Goal: Contribute content: Contribute content

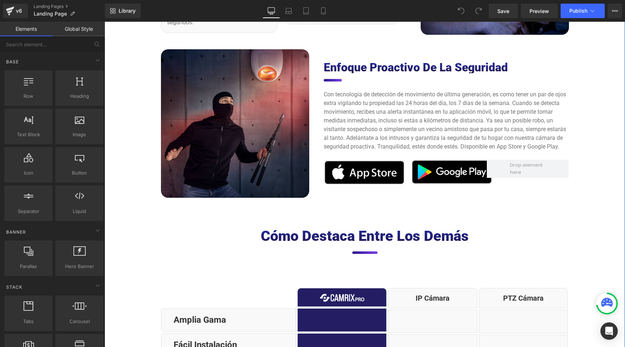
scroll to position [2265, 0]
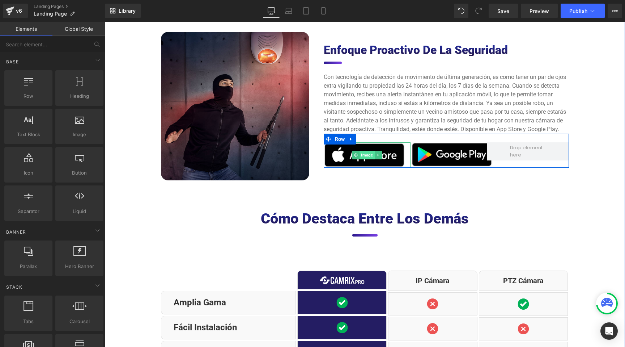
click at [366, 153] on span "Image" at bounding box center [367, 155] width 15 height 9
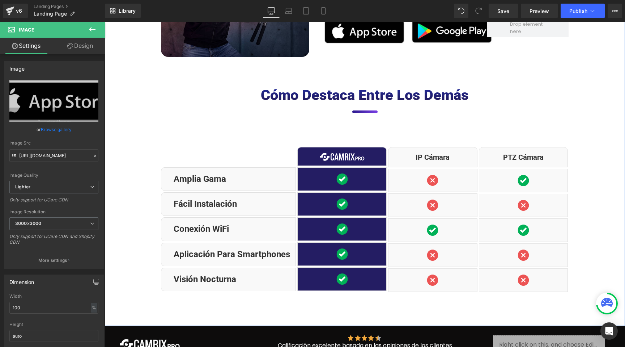
scroll to position [2390, 0]
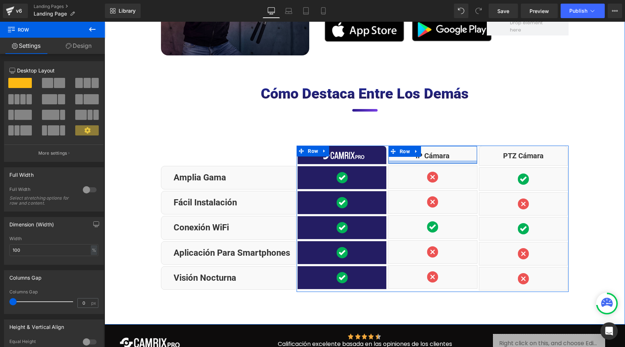
click at [402, 160] on div at bounding box center [433, 161] width 89 height 3
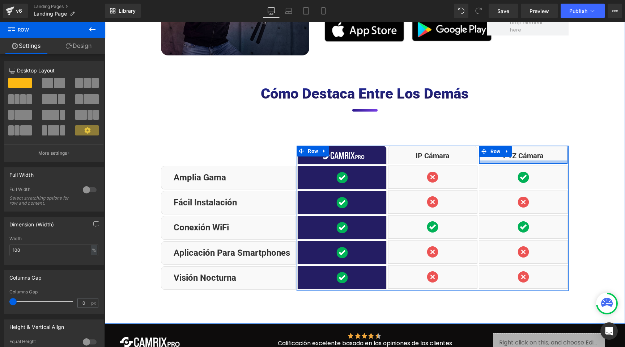
click at [492, 160] on div at bounding box center [523, 161] width 89 height 3
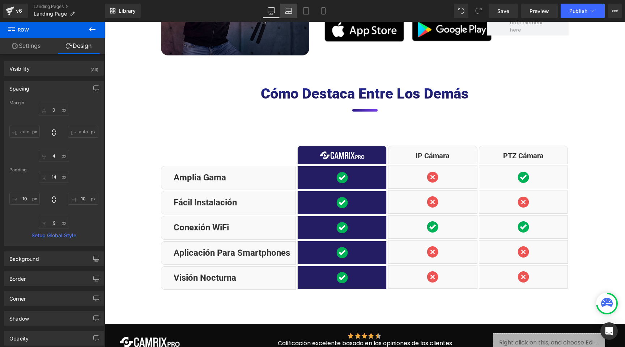
click at [295, 11] on link "Laptop" at bounding box center [288, 11] width 17 height 14
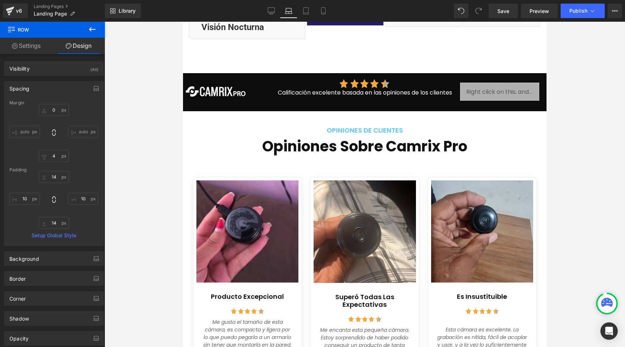
scroll to position [3144, 0]
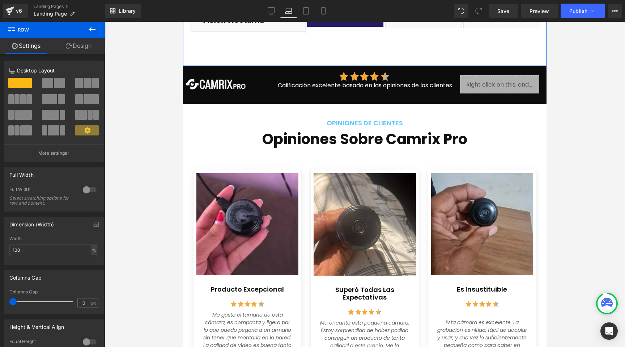
drag, startPoint x: 267, startPoint y: 219, endPoint x: 270, endPoint y: 209, distance: 10.3
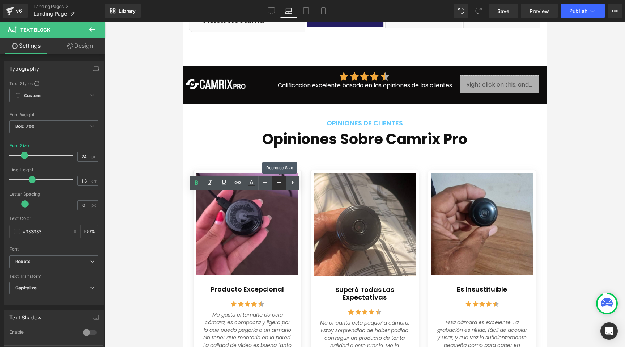
click at [276, 184] on icon at bounding box center [279, 182] width 9 height 9
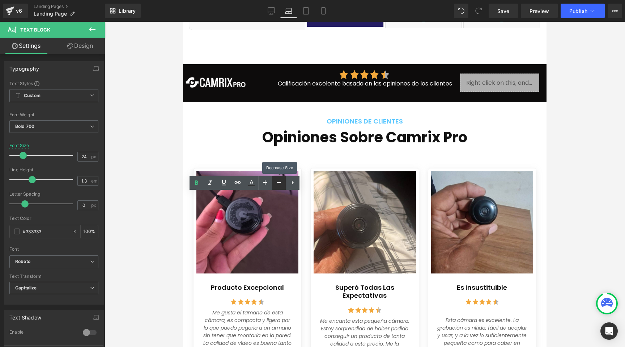
click at [276, 184] on icon at bounding box center [279, 182] width 9 height 9
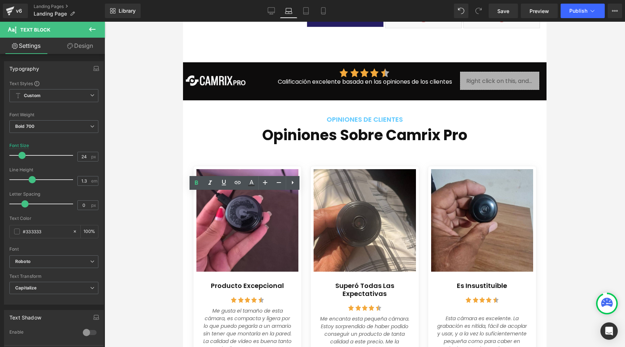
click at [171, 206] on div at bounding box center [365, 184] width 521 height 325
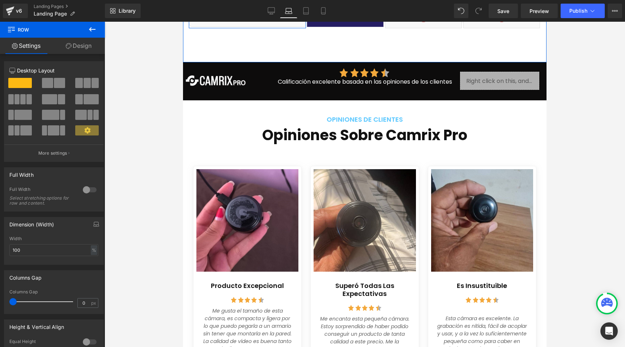
drag, startPoint x: 252, startPoint y: 201, endPoint x: 253, endPoint y: 209, distance: 8.0
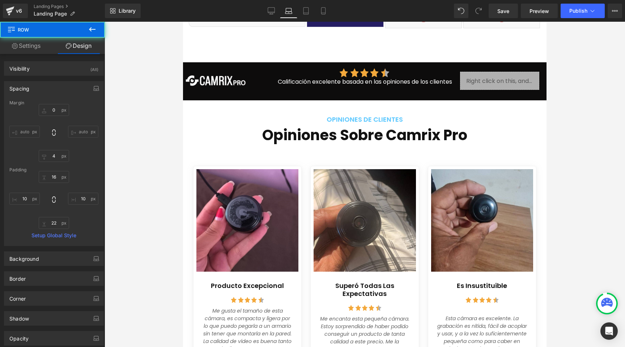
click at [170, 166] on div at bounding box center [365, 184] width 521 height 325
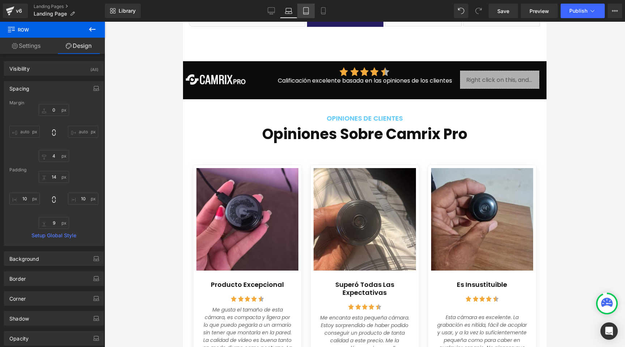
click at [303, 13] on icon at bounding box center [305, 10] width 7 height 7
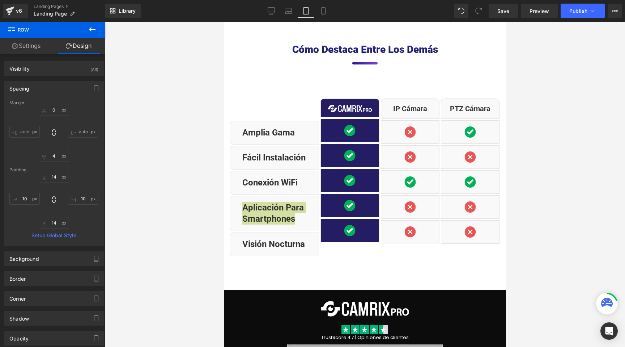
scroll to position [3060, 0]
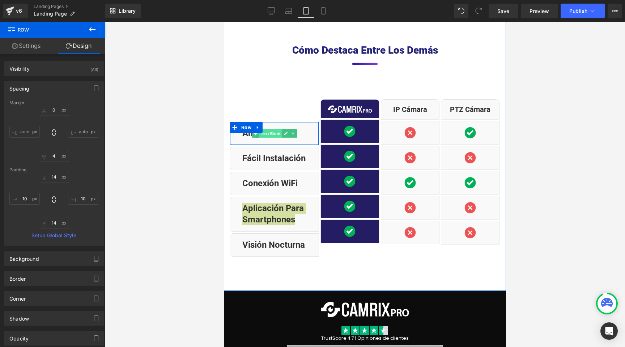
click at [275, 129] on span "Text Block" at bounding box center [270, 133] width 23 height 9
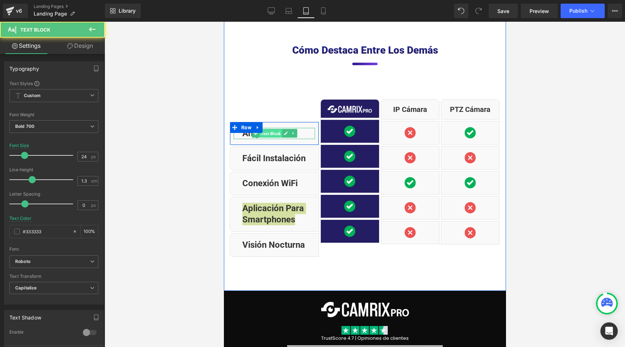
click at [275, 129] on span "Text Block" at bounding box center [270, 133] width 23 height 9
click at [282, 129] on link at bounding box center [286, 133] width 8 height 9
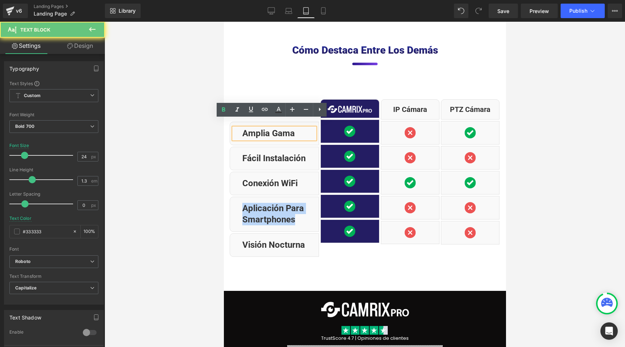
click at [276, 128] on p "Amplia gama" at bounding box center [278, 133] width 73 height 11
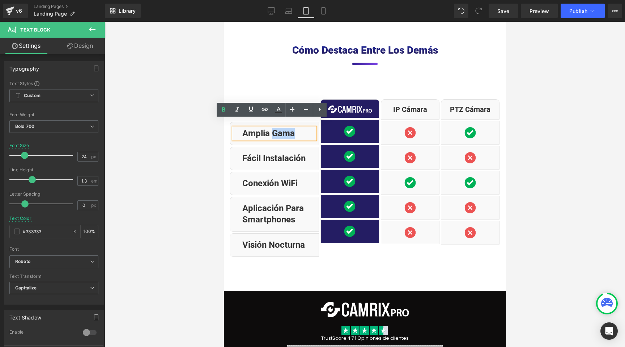
click at [276, 128] on p "Amplia gama" at bounding box center [278, 133] width 73 height 11
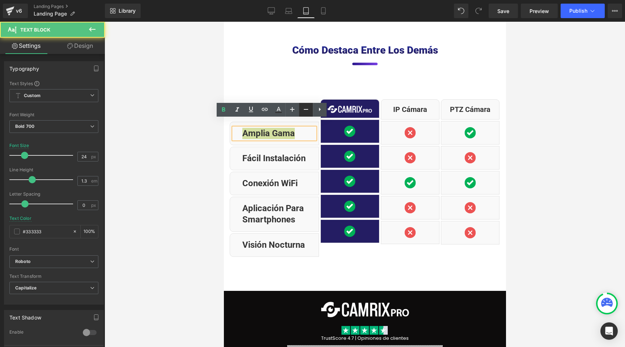
click at [308, 114] on link at bounding box center [306, 110] width 14 height 14
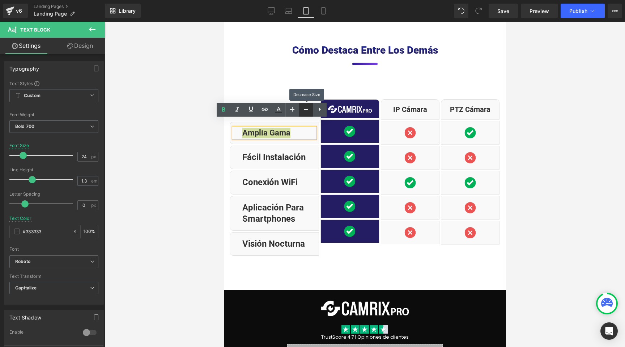
click at [308, 114] on link at bounding box center [306, 110] width 14 height 14
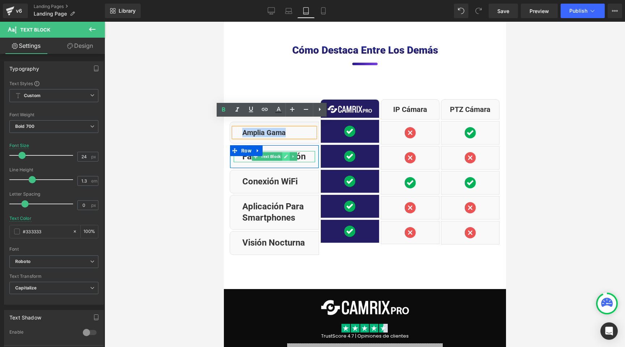
click at [284, 154] on icon at bounding box center [286, 156] width 4 height 4
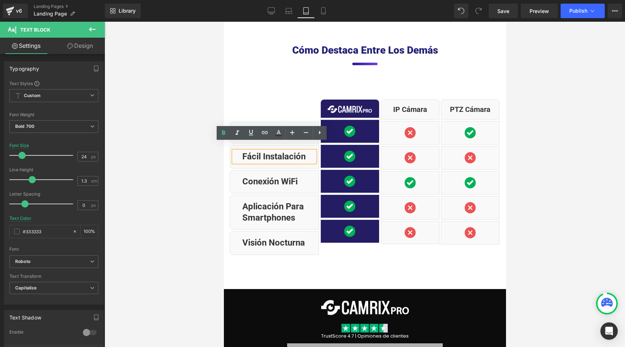
click at [284, 151] on p "Fácil instalación" at bounding box center [278, 156] width 73 height 11
click at [309, 132] on icon at bounding box center [306, 132] width 9 height 9
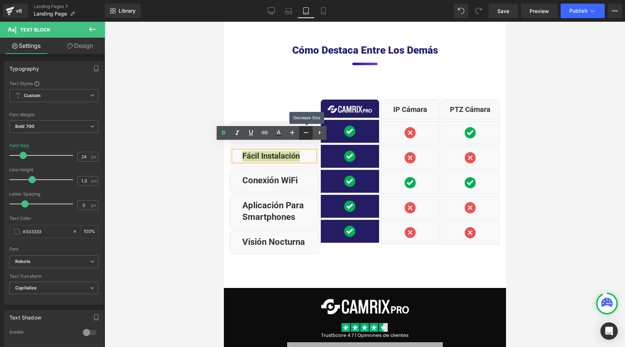
click at [309, 131] on icon at bounding box center [306, 132] width 9 height 9
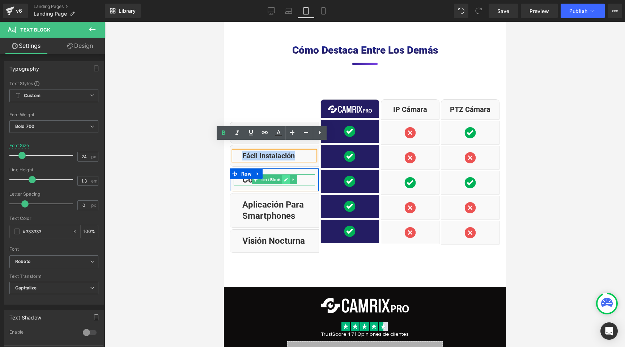
click at [284, 177] on icon at bounding box center [286, 179] width 4 height 4
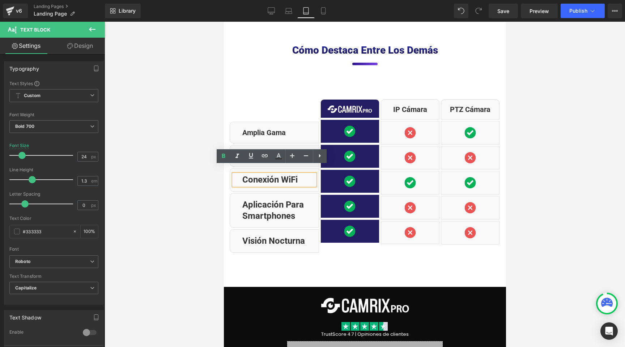
click at [282, 174] on p "Conexión WiFi" at bounding box center [278, 179] width 73 height 11
click at [302, 157] on icon at bounding box center [306, 155] width 9 height 9
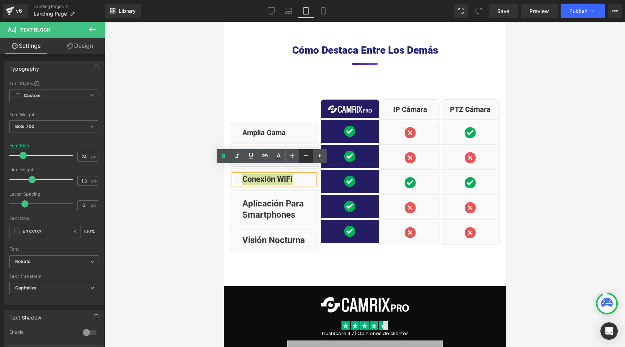
click at [302, 157] on icon at bounding box center [306, 155] width 9 height 9
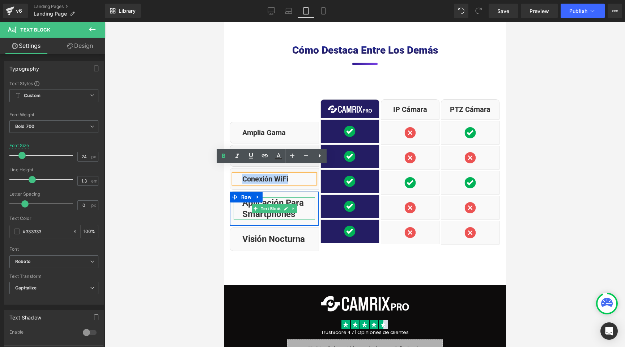
click at [272, 197] on p "Aplicación para smartphones" at bounding box center [278, 208] width 73 height 22
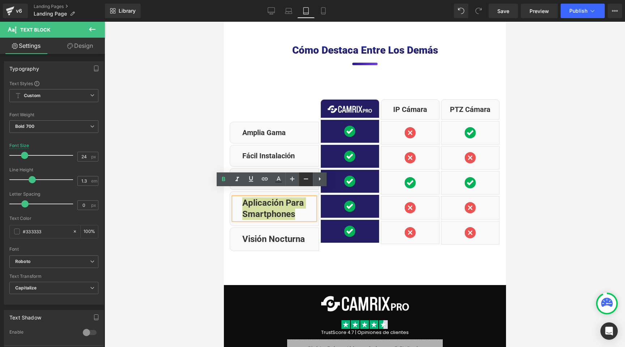
click at [308, 184] on link at bounding box center [306, 179] width 14 height 14
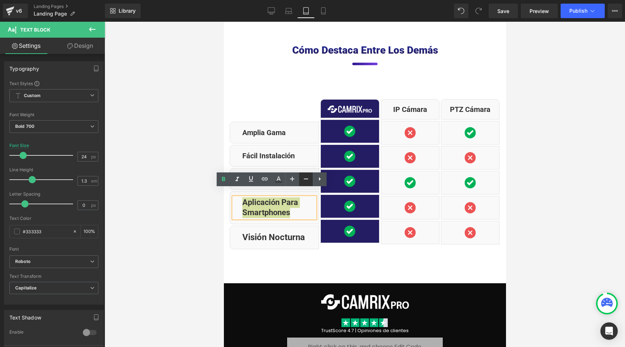
click at [307, 183] on icon at bounding box center [306, 178] width 9 height 9
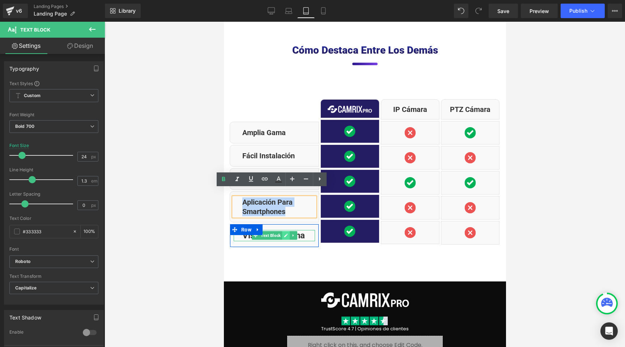
click at [284, 233] on icon at bounding box center [286, 235] width 4 height 4
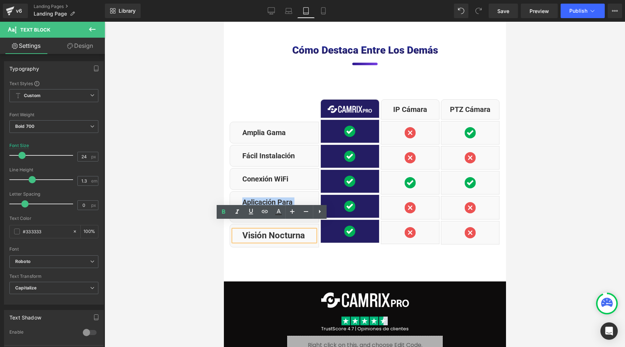
click at [282, 230] on p "Visión nocturna" at bounding box center [278, 235] width 73 height 11
click at [308, 210] on icon at bounding box center [306, 211] width 9 height 9
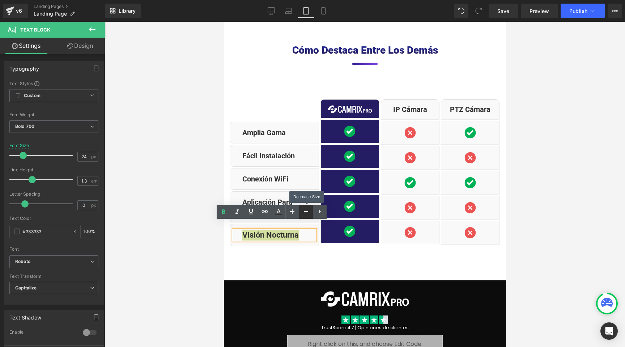
click at [308, 210] on icon at bounding box center [306, 211] width 9 height 9
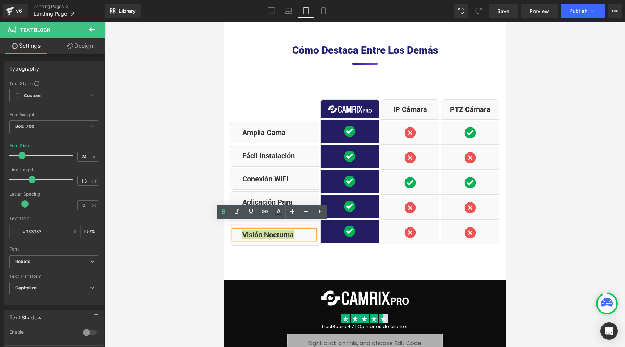
click at [191, 181] on div at bounding box center [365, 184] width 521 height 325
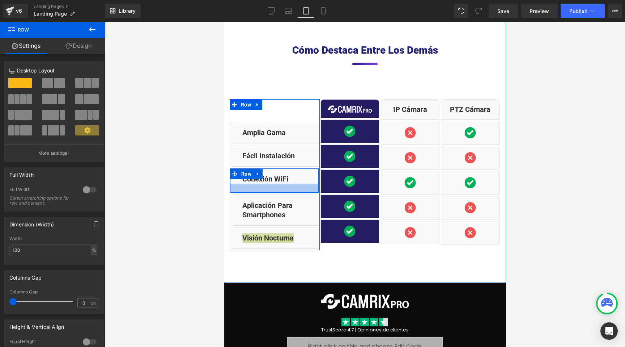
click at [289, 183] on div at bounding box center [274, 187] width 89 height 9
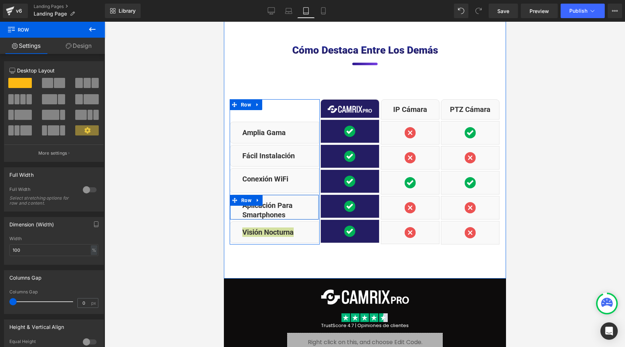
drag, startPoint x: 288, startPoint y: 213, endPoint x: 289, endPoint y: 207, distance: 5.8
click at [289, 207] on div "Aplicación para smartphones Text Block Row" at bounding box center [273, 206] width 89 height 25
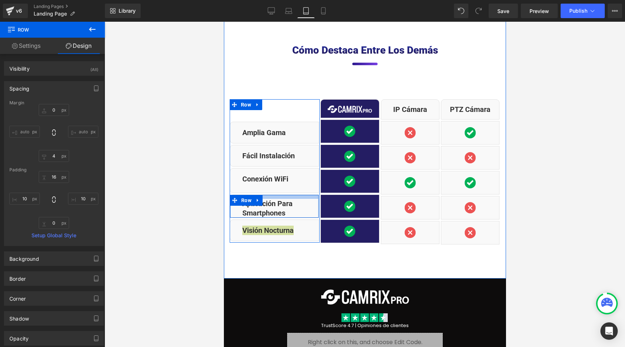
click at [288, 186] on div "Image Amplia gama Text Block Row Fácil instalación Text Block Row Conexión WiFi…" at bounding box center [273, 170] width 89 height 143
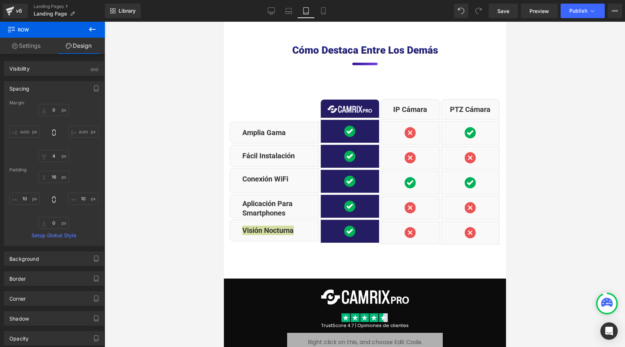
click at [195, 152] on div at bounding box center [365, 184] width 521 height 325
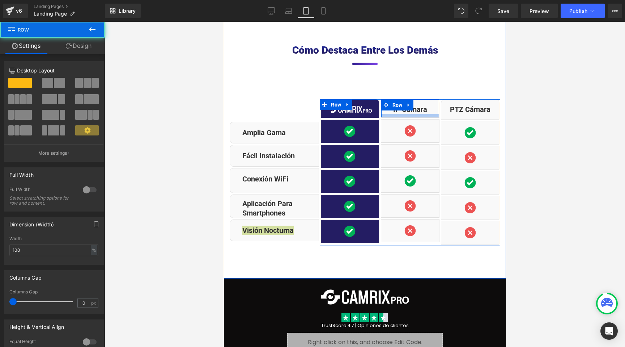
click at [396, 114] on div at bounding box center [410, 115] width 58 height 3
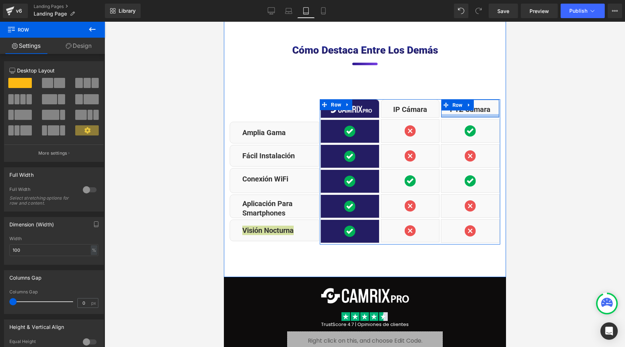
click at [448, 114] on div at bounding box center [470, 115] width 58 height 3
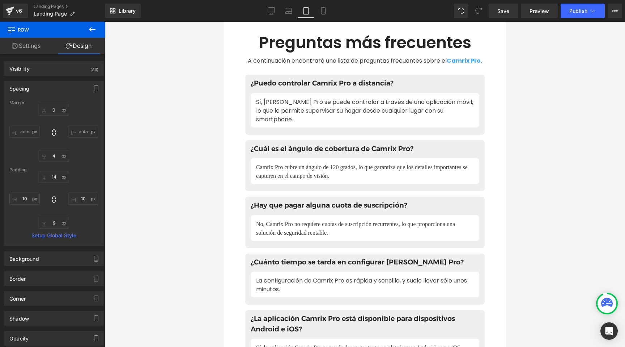
scroll to position [4335, 0]
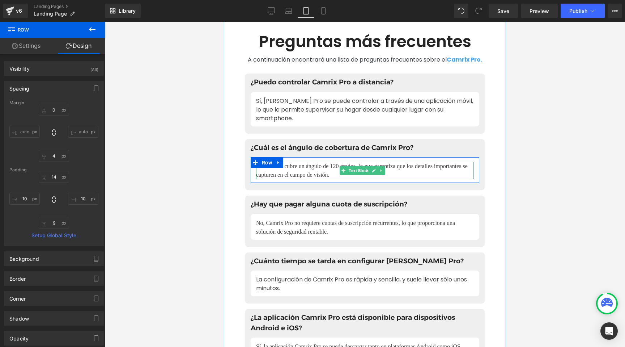
click at [285, 176] on div "Camrix Pro cubre un ángulo de 120 grados, lo que garantiza que los detalles imp…" at bounding box center [365, 170] width 218 height 17
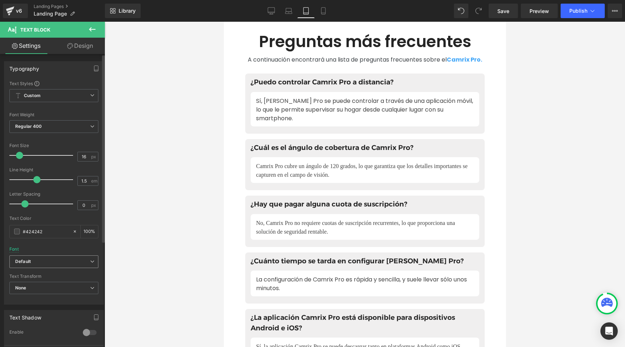
click at [39, 259] on b "Default" at bounding box center [52, 261] width 75 height 6
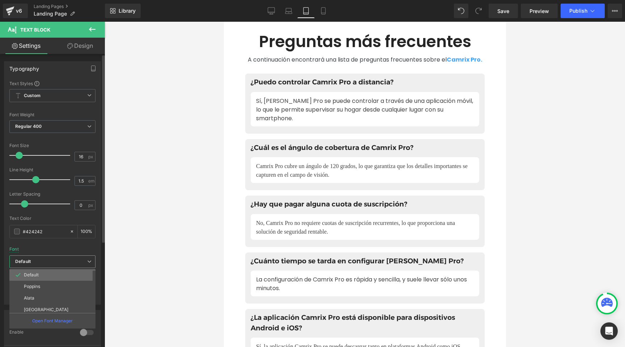
click at [34, 275] on p "Default" at bounding box center [31, 274] width 15 height 5
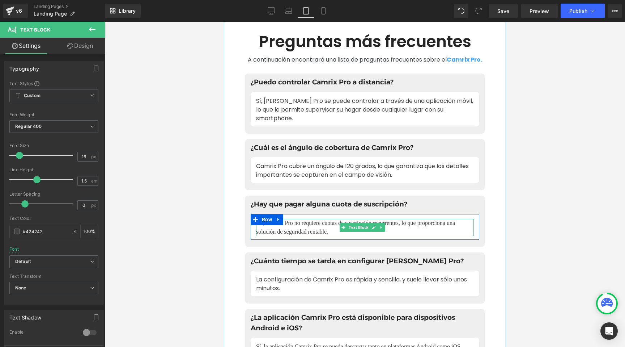
click at [328, 231] on div "No, Camrix Pro no requiere cuotas de suscripción recurrentes, lo que proporcion…" at bounding box center [365, 227] width 218 height 17
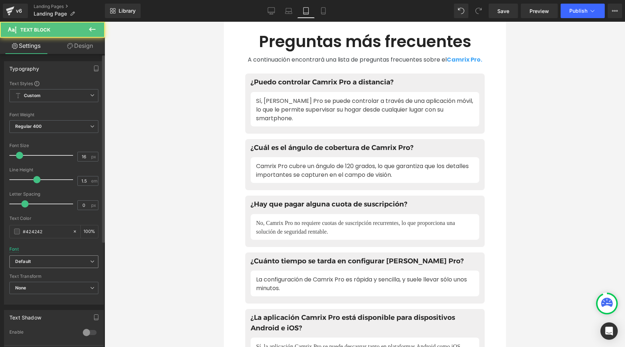
click at [34, 262] on b "Default" at bounding box center [52, 261] width 75 height 6
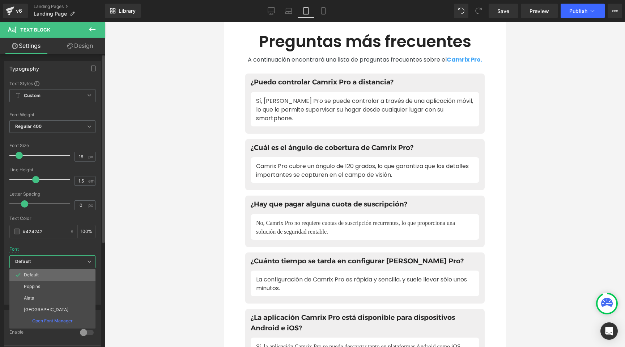
click at [31, 272] on p "Default" at bounding box center [31, 274] width 15 height 5
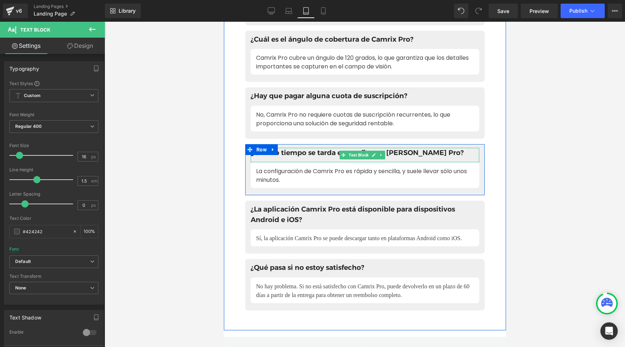
scroll to position [4449, 0]
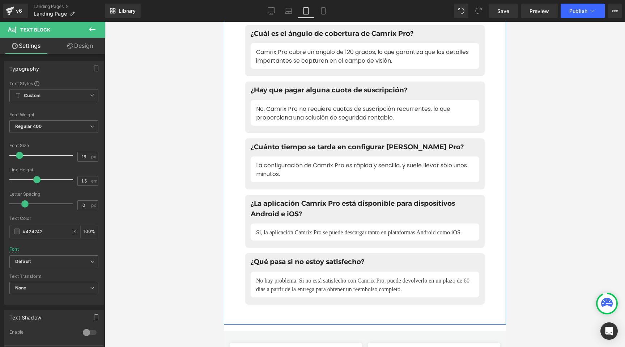
click at [289, 237] on div "Sí, la aplicación Camrix Pro se puede descargar tanto en plataformas Android co…" at bounding box center [365, 232] width 218 height 9
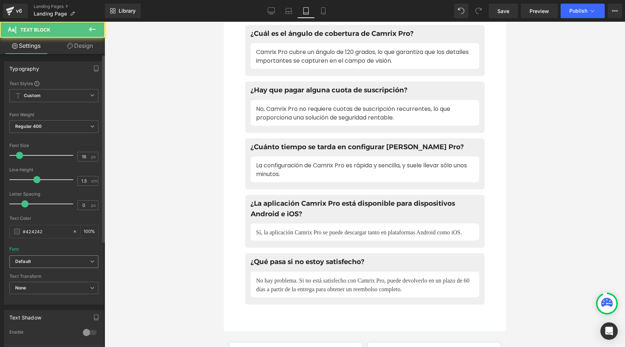
click at [40, 258] on b "Default" at bounding box center [52, 261] width 75 height 6
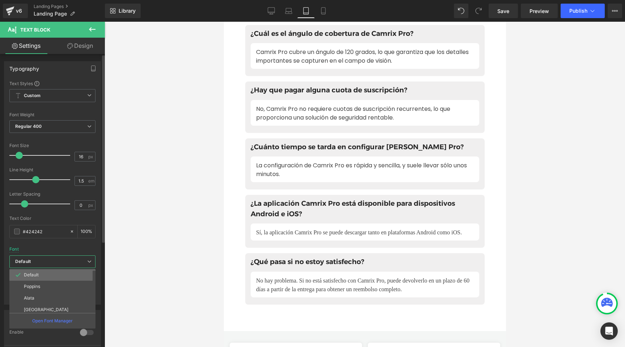
click at [39, 269] on li "Default" at bounding box center [53, 275] width 89 height 12
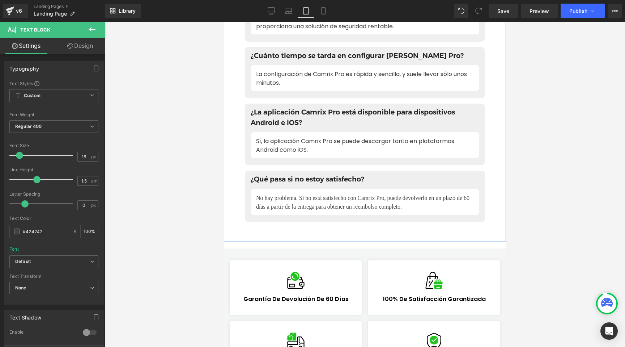
scroll to position [4552, 0]
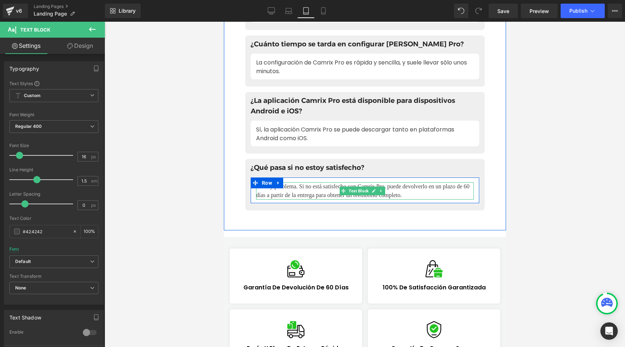
click at [304, 194] on div "No hay problema. Si no está satisfecho con Camrix Pro, puede devolverlo en un p…" at bounding box center [365, 190] width 218 height 17
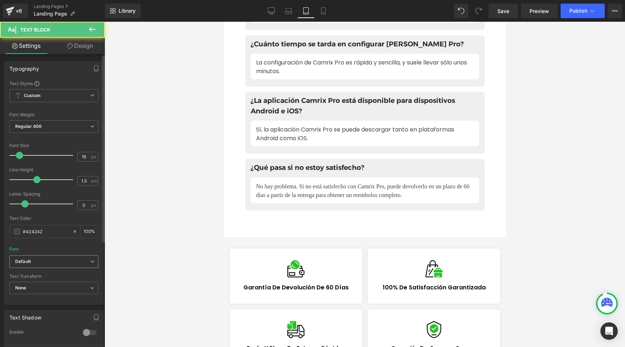
click at [42, 259] on b "Default" at bounding box center [52, 261] width 75 height 6
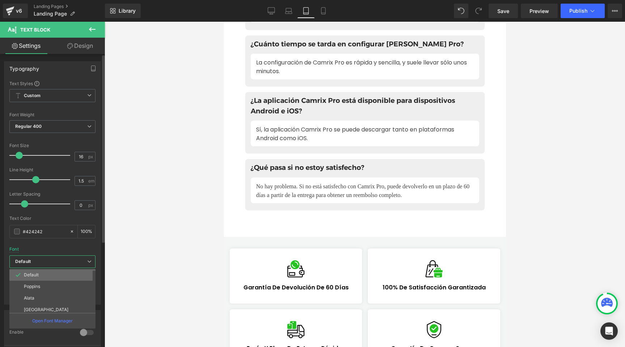
click at [39, 270] on li "Default" at bounding box center [53, 275] width 89 height 12
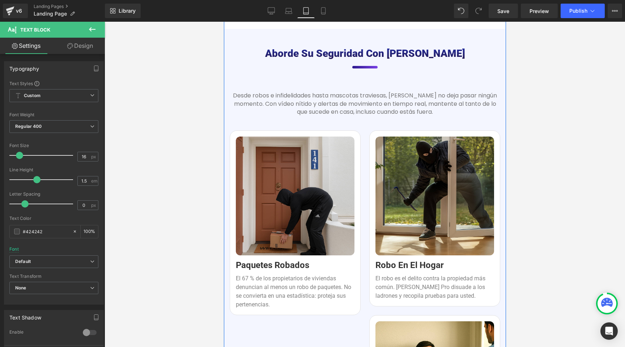
scroll to position [778, 0]
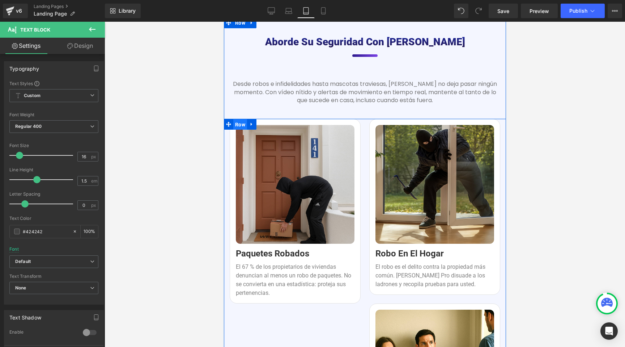
click at [239, 121] on span "Row" at bounding box center [240, 124] width 14 height 11
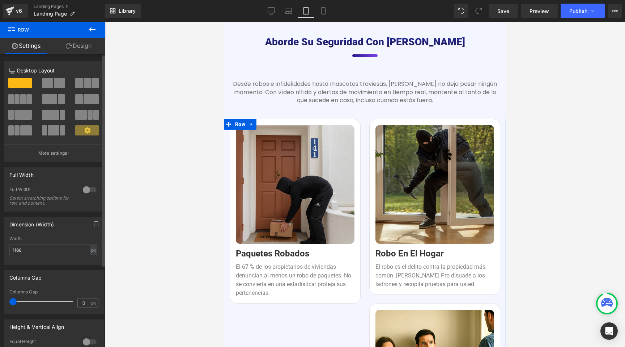
click at [50, 82] on span at bounding box center [47, 83] width 11 height 10
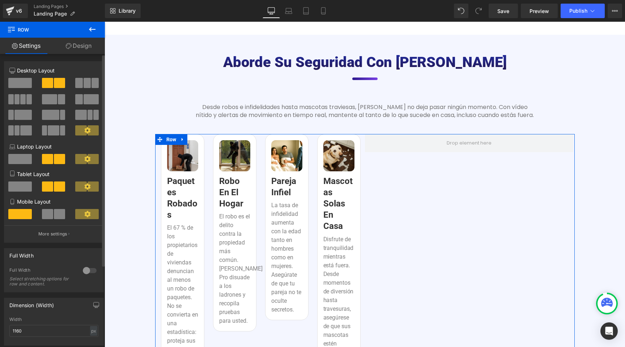
scroll to position [728, 0]
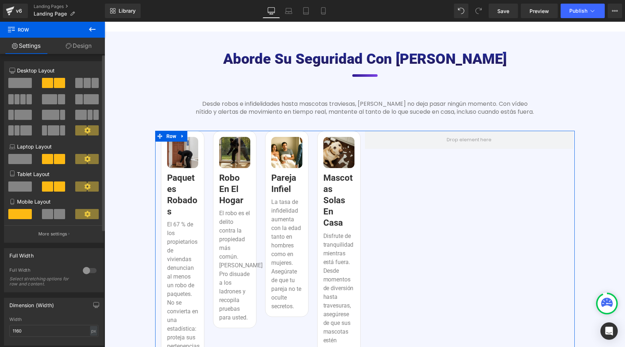
click at [15, 86] on span at bounding box center [20, 83] width 24 height 10
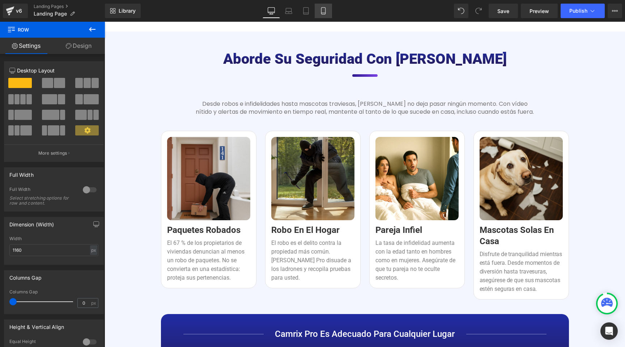
click at [323, 10] on icon at bounding box center [323, 10] width 7 height 7
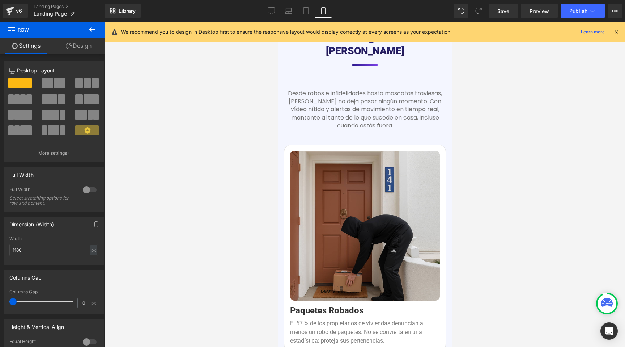
scroll to position [1000, 0]
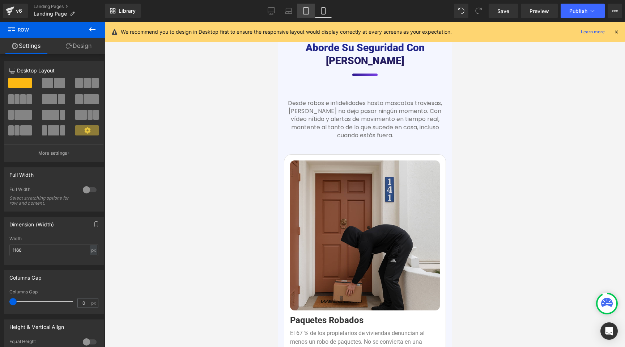
click at [310, 9] on link "Tablet" at bounding box center [305, 11] width 17 height 14
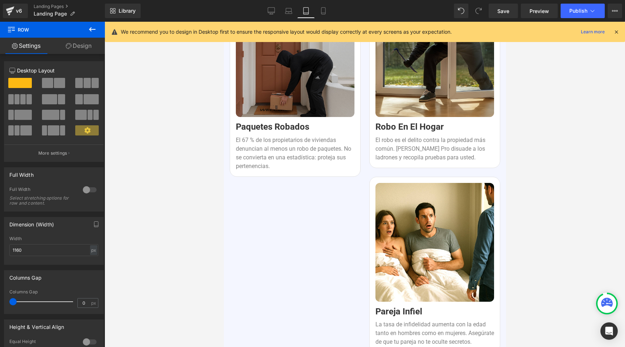
scroll to position [905, 0]
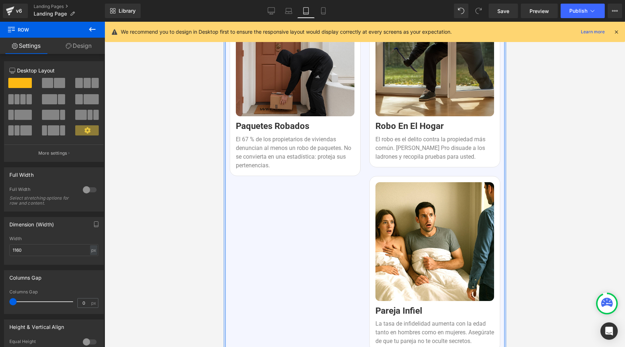
click at [321, 199] on div "Image Paquetes robados Heading El 67 % de los propietarios de viviendas denunci…" at bounding box center [364, 272] width 279 height 562
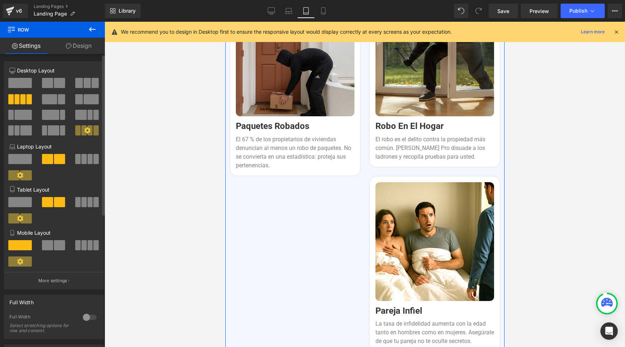
click at [88, 200] on span at bounding box center [90, 202] width 5 height 10
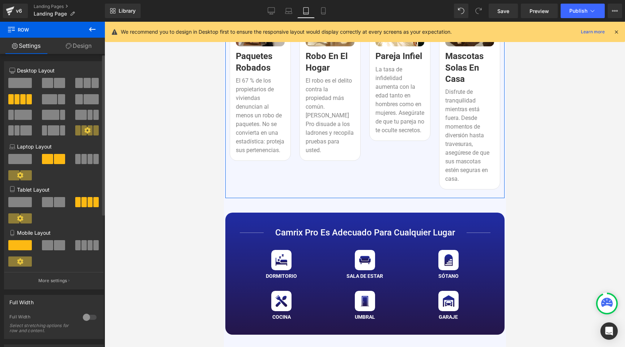
click at [56, 203] on span at bounding box center [59, 202] width 11 height 10
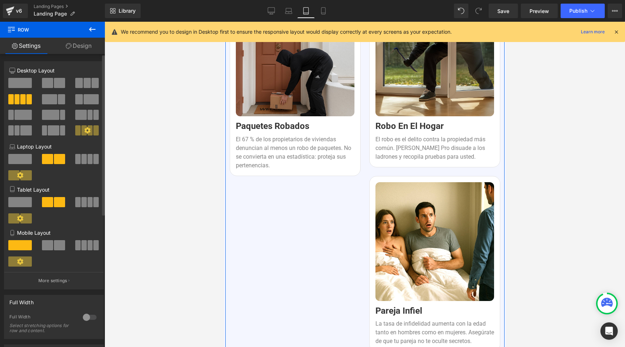
click at [16, 205] on span at bounding box center [20, 202] width 24 height 10
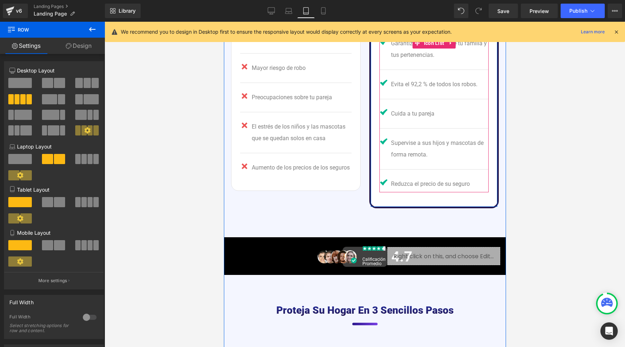
scroll to position [2362, 0]
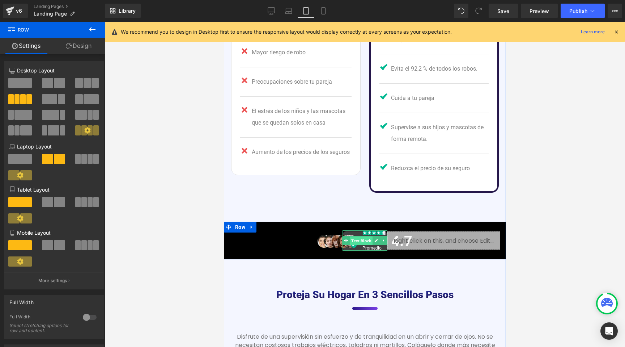
click at [354, 236] on span "Text Block" at bounding box center [361, 240] width 23 height 9
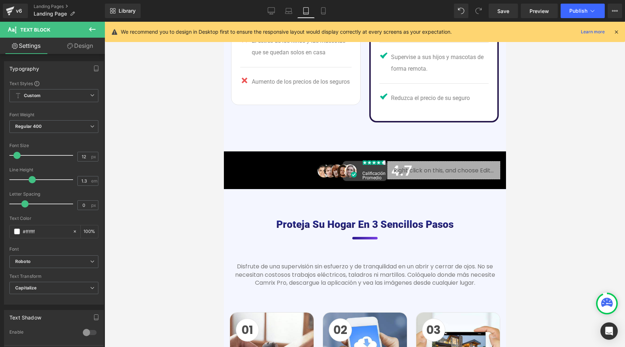
scroll to position [2307, 0]
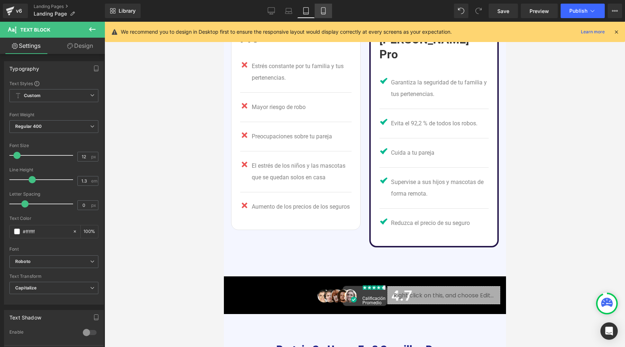
click at [321, 12] on icon at bounding box center [323, 10] width 7 height 7
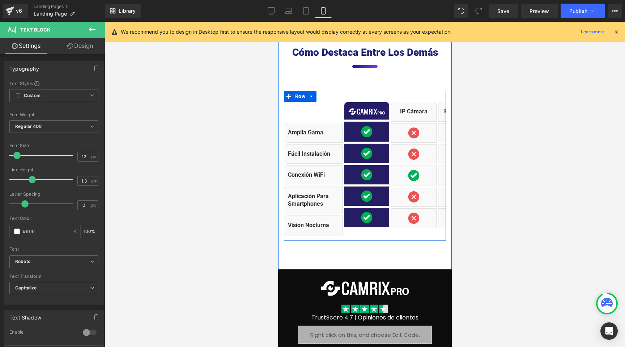
scroll to position [5028, 0]
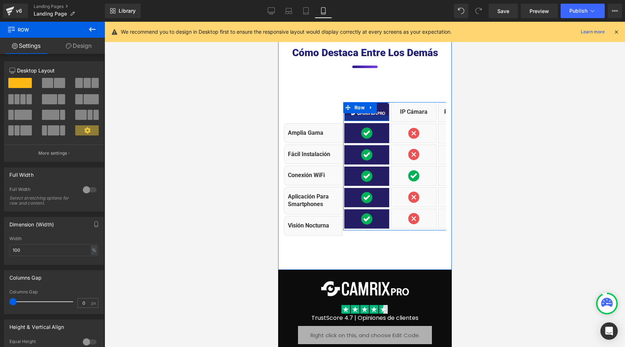
click at [358, 115] on div at bounding box center [366, 118] width 45 height 6
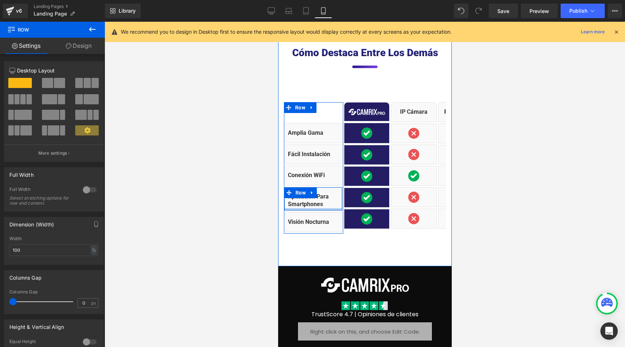
drag, startPoint x: 305, startPoint y: 173, endPoint x: 306, endPoint y: 169, distance: 3.6
click at [306, 208] on div at bounding box center [313, 209] width 58 height 2
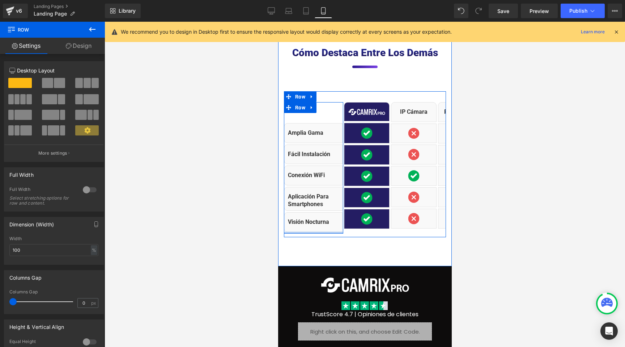
click at [309, 188] on div "Image Amplia gama Text Block Row Fácil instalación Text Block Row Conexión WiFi…" at bounding box center [313, 167] width 59 height 131
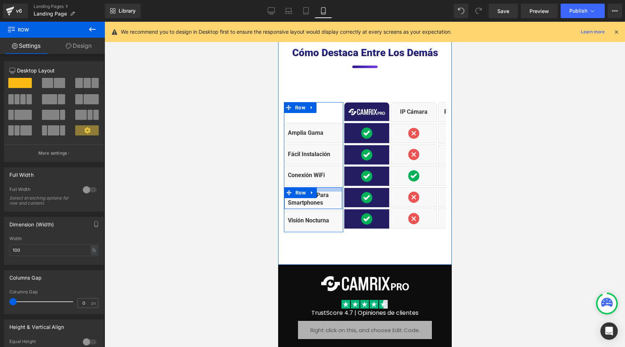
click at [318, 187] on div at bounding box center [313, 189] width 58 height 4
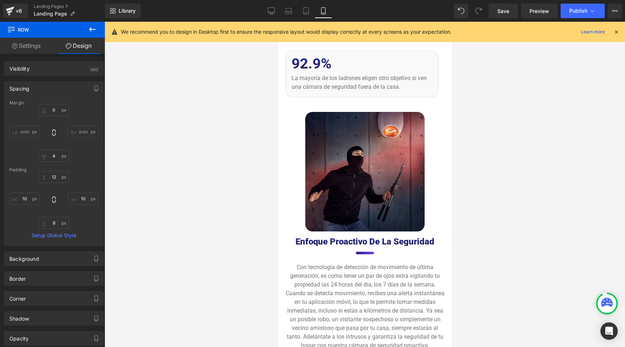
scroll to position [4630, 0]
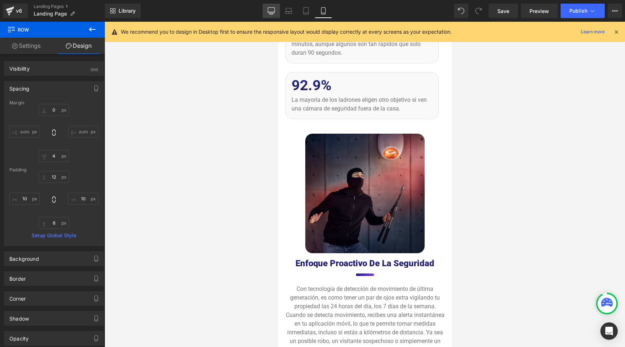
click at [275, 8] on icon at bounding box center [271, 10] width 7 height 5
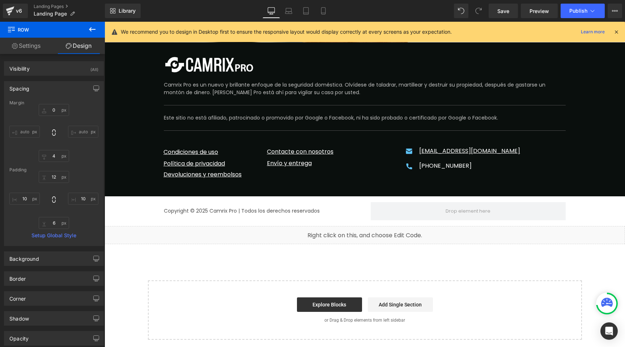
scroll to position [2062, 0]
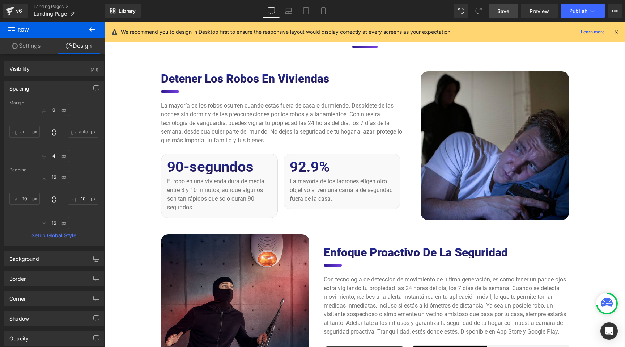
click at [512, 14] on link "Save" at bounding box center [503, 11] width 29 height 14
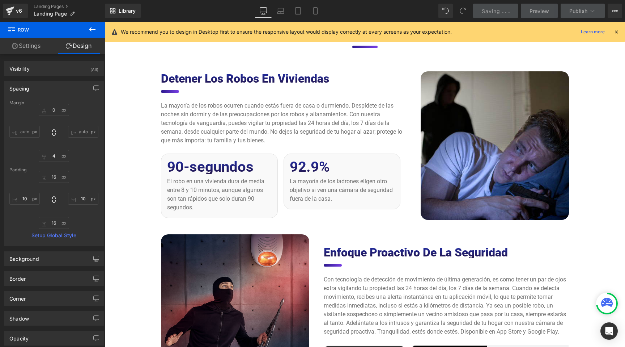
click at [616, 31] on icon at bounding box center [616, 32] width 7 height 7
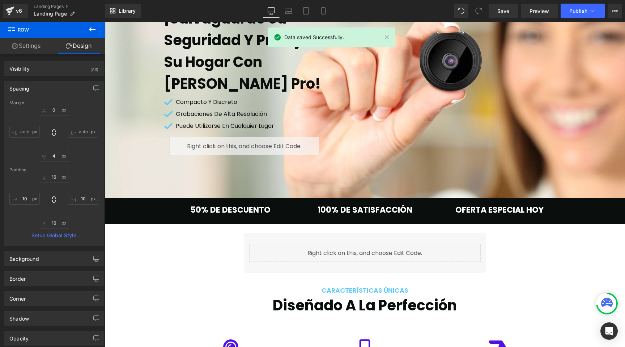
scroll to position [0, 0]
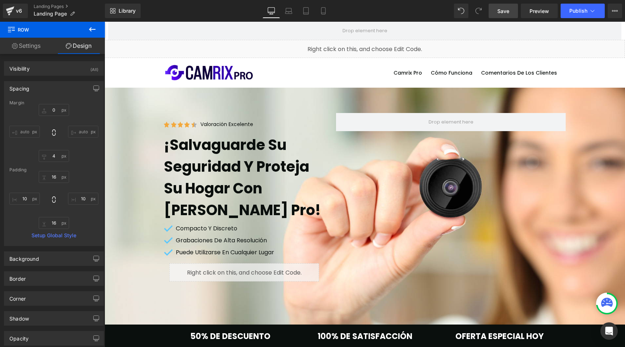
click at [503, 13] on span "Save" at bounding box center [504, 11] width 12 height 8
click at [594, 13] on icon at bounding box center [592, 10] width 7 height 7
click at [612, 11] on icon at bounding box center [613, 10] width 2 height 1
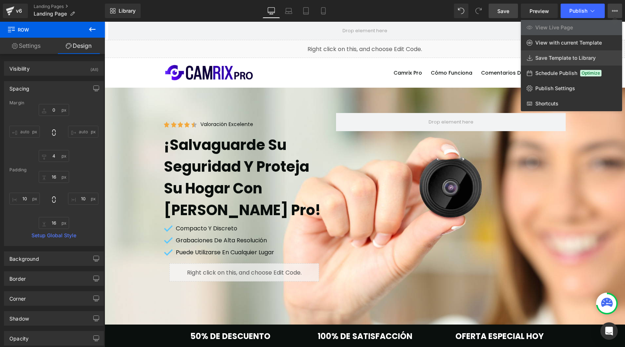
click at [563, 55] on span "Save Template to Library" at bounding box center [566, 58] width 60 height 7
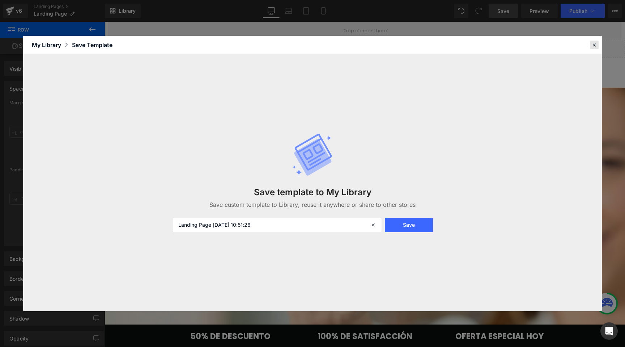
click at [597, 45] on icon at bounding box center [594, 45] width 7 height 7
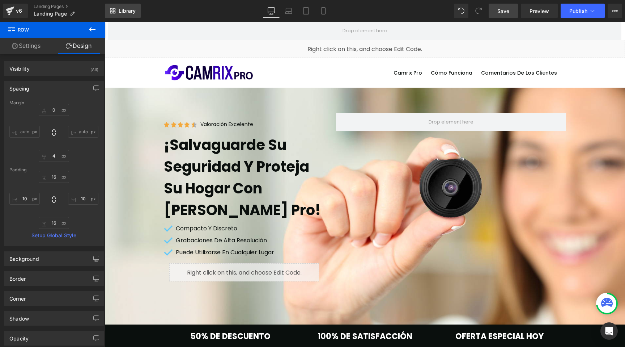
click at [135, 16] on link "Library" at bounding box center [123, 11] width 36 height 14
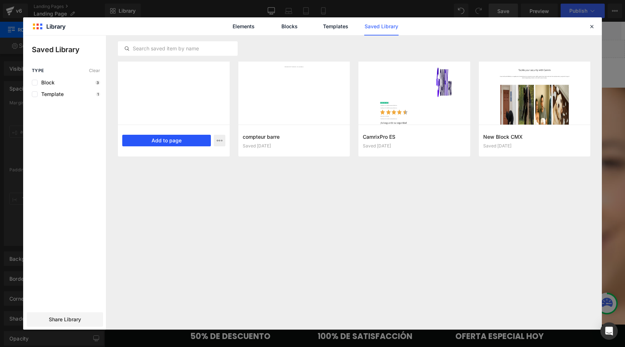
click at [155, 141] on button "Add to page" at bounding box center [166, 141] width 89 height 12
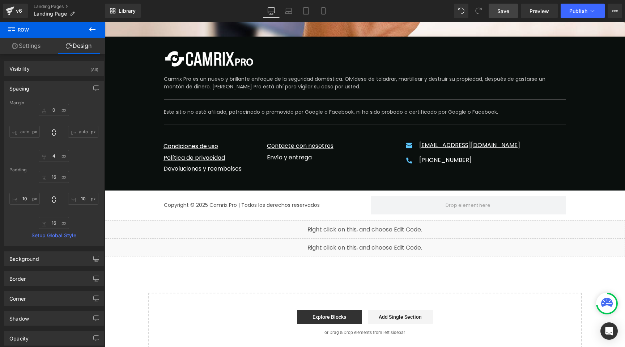
scroll to position [4387, 0]
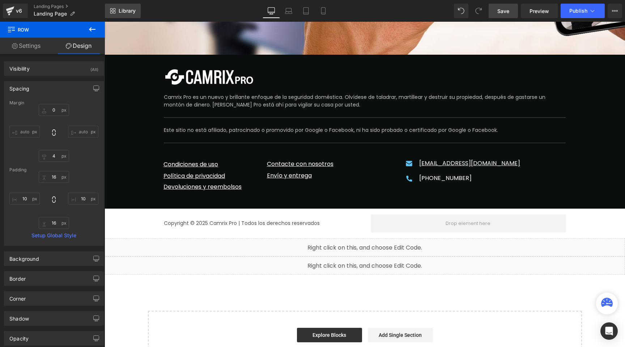
click at [119, 9] on span "Library" at bounding box center [127, 11] width 17 height 7
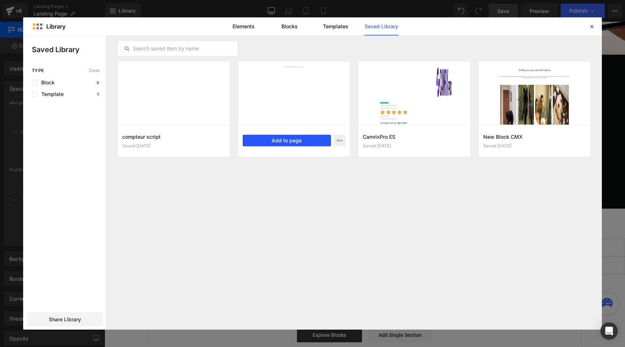
click at [273, 141] on button "Add to page" at bounding box center [287, 141] width 89 height 12
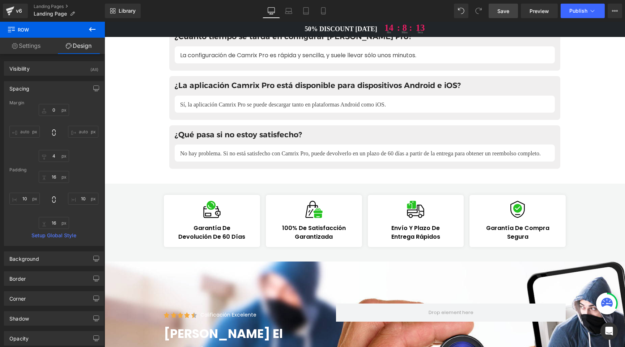
scroll to position [3914, 0]
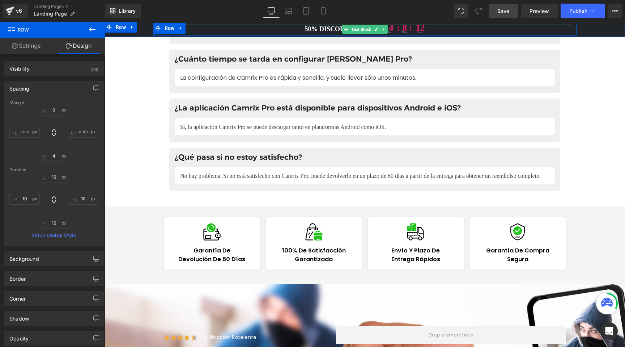
click at [333, 30] on p "50% DISCOUNT TODAY 14 hrs : 8 : mins 12 secs" at bounding box center [365, 29] width 412 height 9
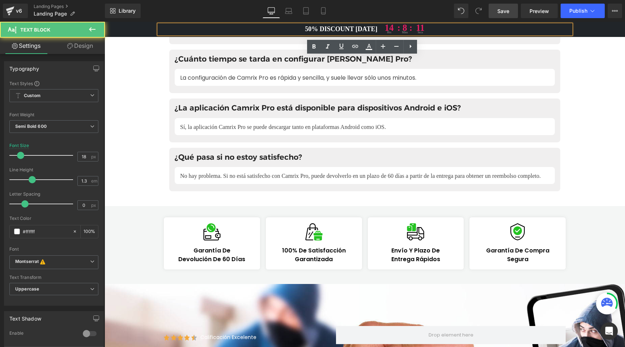
click at [135, 31] on div "50% DISCOUNT TODAY 14 hrs : 8 : mins 11 secs Text Block Row" at bounding box center [365, 29] width 521 height 13
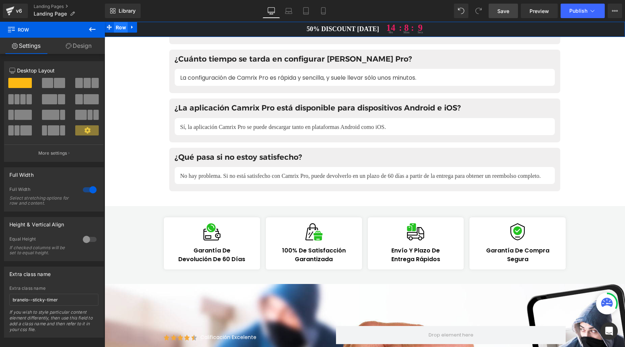
click at [123, 28] on span "Row" at bounding box center [121, 27] width 14 height 11
click at [82, 42] on link "Design" at bounding box center [78, 46] width 52 height 16
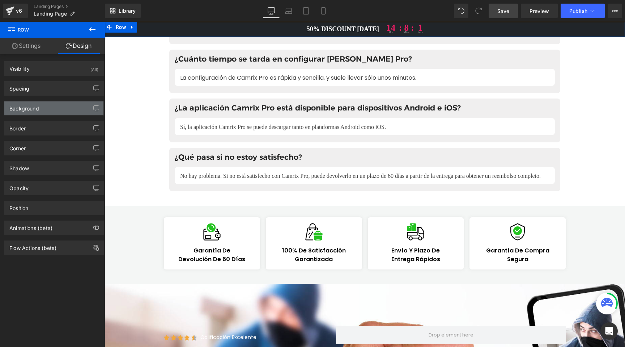
click at [38, 113] on div "Background" at bounding box center [53, 108] width 99 height 14
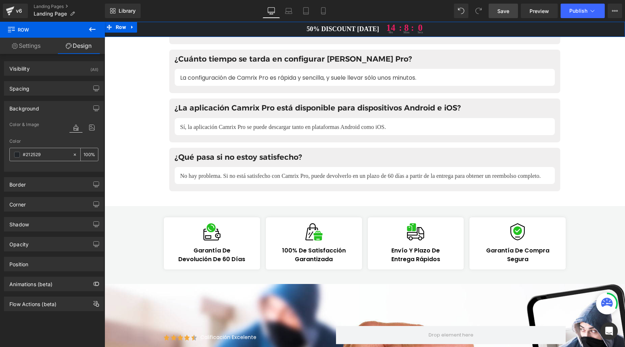
click at [16, 156] on span at bounding box center [17, 155] width 6 height 6
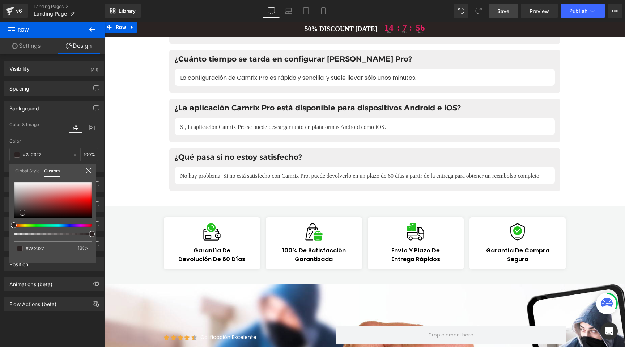
drag, startPoint x: 61, startPoint y: 223, endPoint x: 9, endPoint y: 224, distance: 51.4
click at [9, 224] on div "#212529 100 %" at bounding box center [52, 222] width 87 height 81
click at [73, 204] on div at bounding box center [53, 200] width 78 height 36
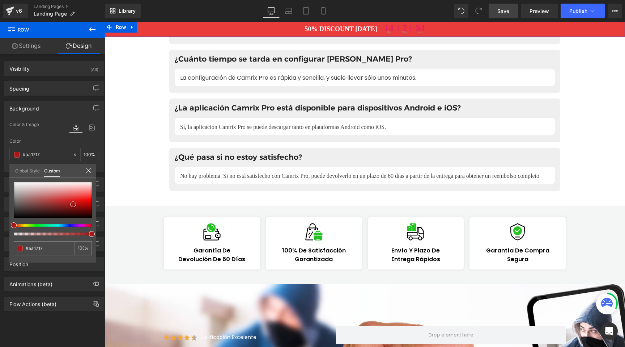
click at [78, 197] on div at bounding box center [53, 200] width 78 height 36
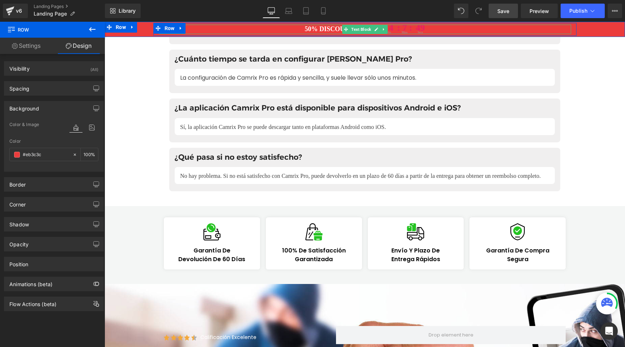
click at [393, 26] on span "14 hrs : 7 : mins 49 secs" at bounding box center [405, 29] width 41 height 9
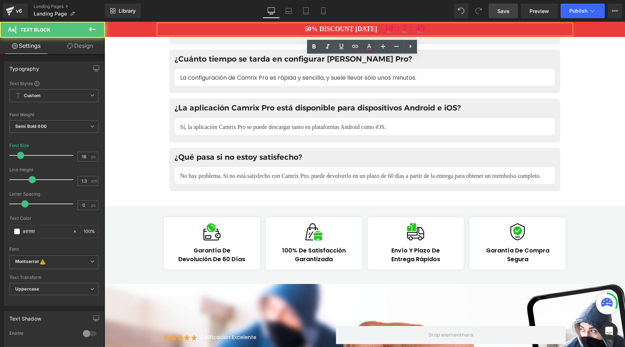
click at [393, 26] on span "14 hrs : 7 : mins 49 secs" at bounding box center [405, 29] width 41 height 9
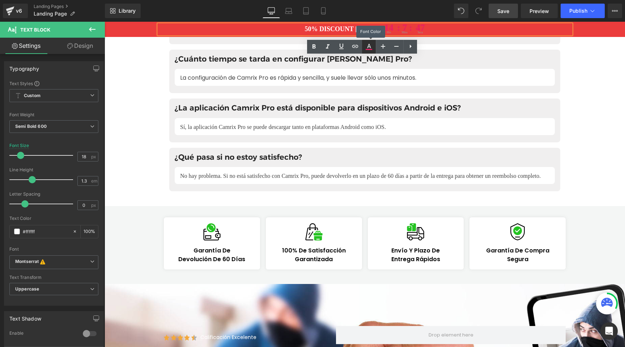
click at [367, 47] on icon at bounding box center [369, 46] width 9 height 9
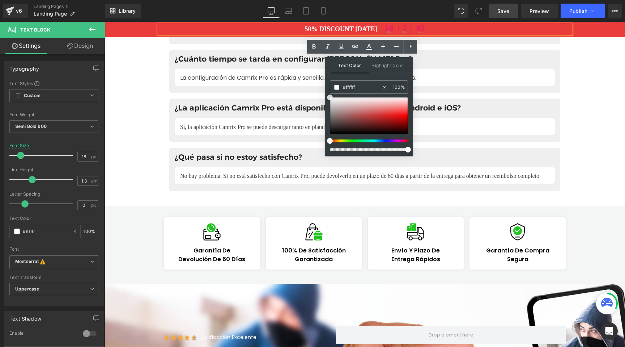
drag, startPoint x: 333, startPoint y: 102, endPoint x: 329, endPoint y: 95, distance: 8.1
click at [330, 97] on div at bounding box center [369, 115] width 78 height 36
click at [389, 27] on span "14 hrs" at bounding box center [389, 29] width 9 height 9
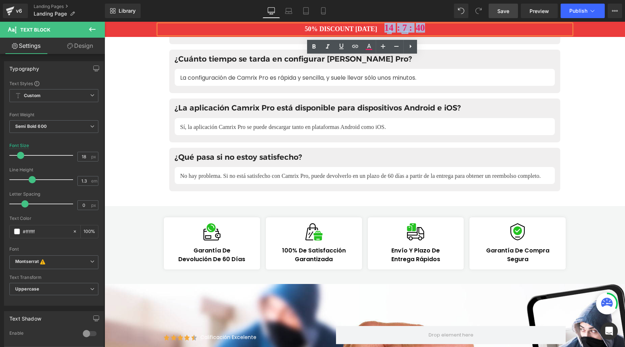
drag, startPoint x: 383, startPoint y: 27, endPoint x: 422, endPoint y: 28, distance: 38.4
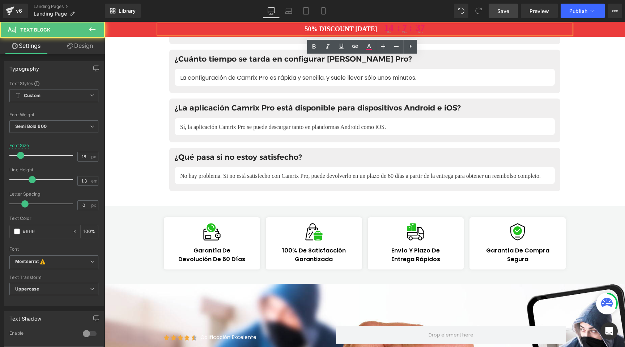
drag, startPoint x: 382, startPoint y: 28, endPoint x: 391, endPoint y: 27, distance: 9.1
click at [370, 44] on icon at bounding box center [369, 46] width 9 height 9
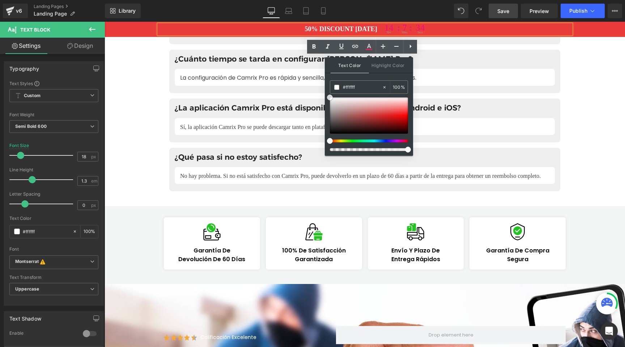
click at [367, 110] on div at bounding box center [369, 115] width 78 height 36
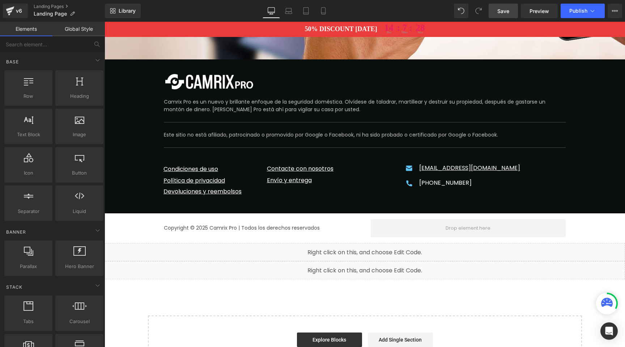
scroll to position [4383, 0]
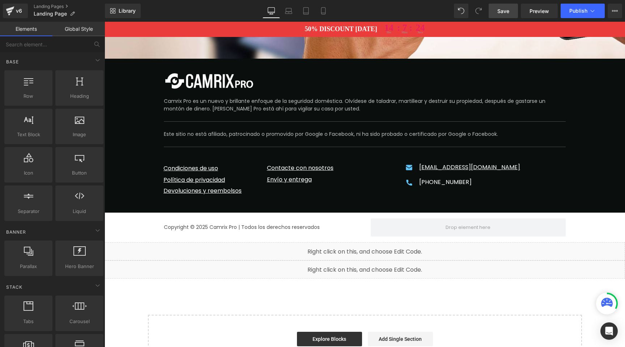
click at [371, 242] on div "Liquid" at bounding box center [365, 251] width 521 height 18
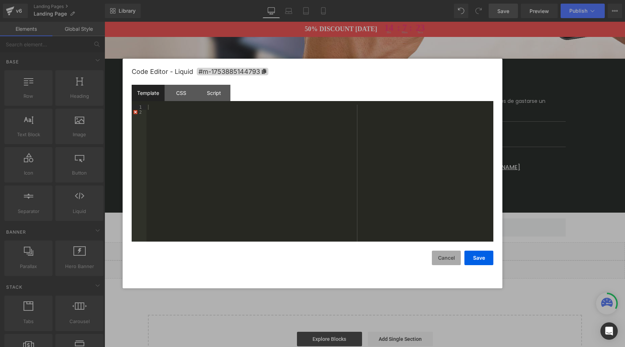
click at [443, 259] on button "Cancel" at bounding box center [446, 257] width 29 height 14
click at [370, 260] on div "Liquid" at bounding box center [365, 269] width 521 height 18
click at [222, 95] on div "Script" at bounding box center [214, 93] width 33 height 16
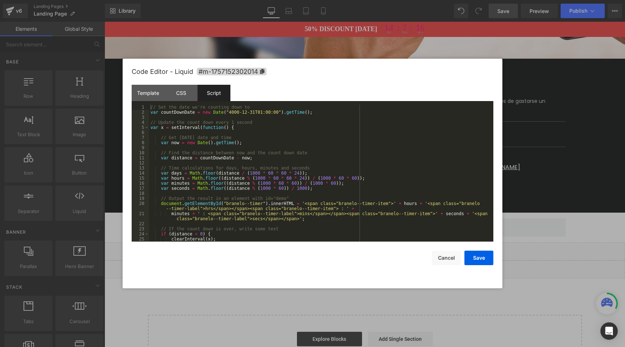
click at [584, 191] on div at bounding box center [312, 173] width 625 height 347
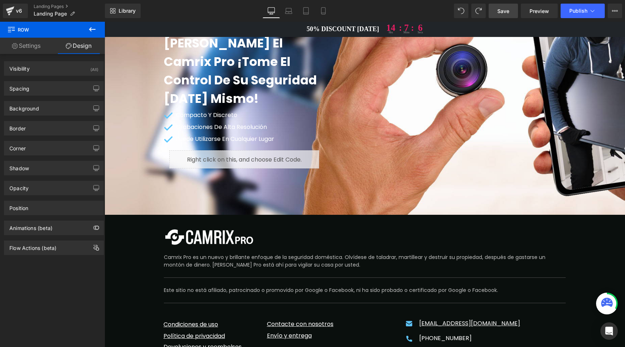
scroll to position [3987, 0]
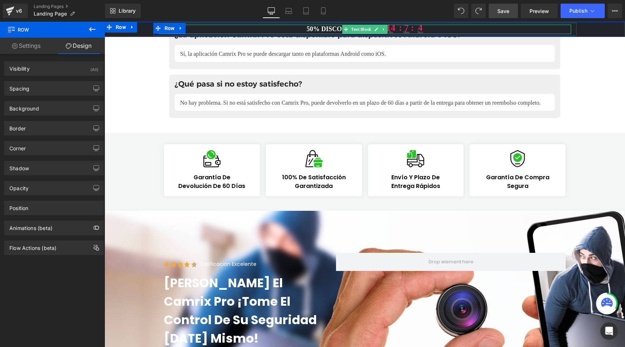
click at [375, 29] on icon at bounding box center [376, 29] width 4 height 4
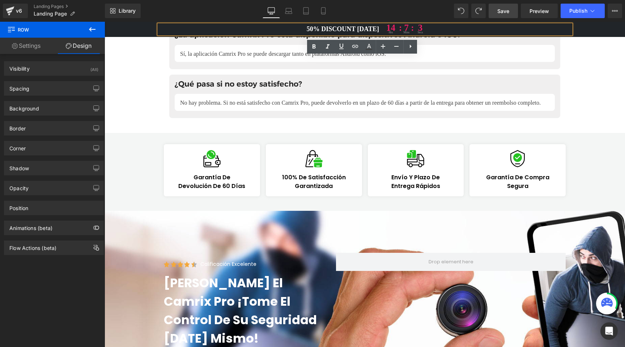
click at [304, 30] on p "50% DISCOUNT TODAY 14 hrs : 7 : mins 3 secs" at bounding box center [365, 29] width 412 height 9
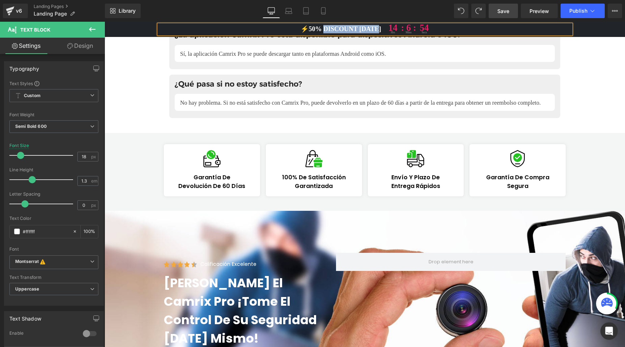
drag, startPoint x: 368, startPoint y: 28, endPoint x: 321, endPoint y: 28, distance: 46.7
click at [321, 28] on p "⚡️50% DISCOUNT TODAY 14 hrs : 6 : mins 54 secs" at bounding box center [365, 29] width 412 height 9
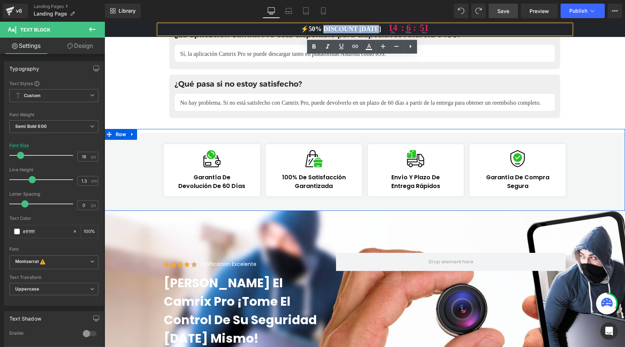
click at [141, 129] on div at bounding box center [365, 130] width 521 height 2
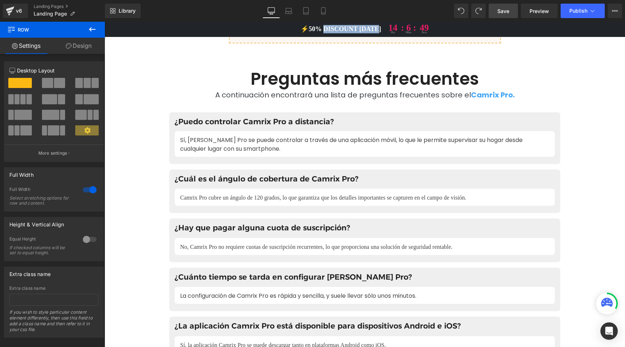
scroll to position [3775, 0]
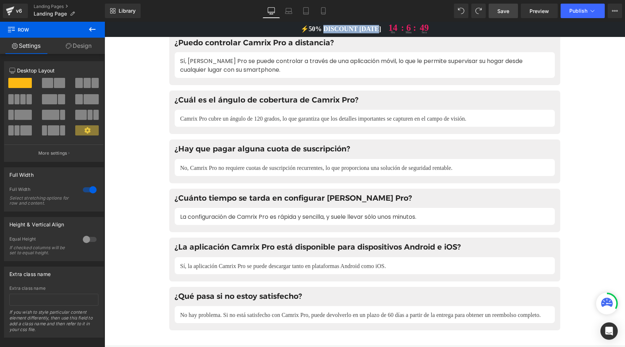
drag, startPoint x: 220, startPoint y: 103, endPoint x: 219, endPoint y: 106, distance: 3.7
click at [220, 114] on div "Camrix Pro cubre un ángulo de 120 grados, lo que garantiza que los detalles imp…" at bounding box center [364, 118] width 369 height 9
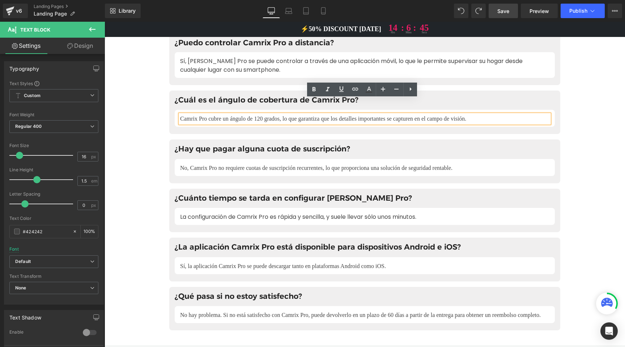
click at [222, 114] on div "Camrix Pro cubre un ángulo de 120 grados, lo que garantiza que los detalles imp…" at bounding box center [364, 118] width 369 height 9
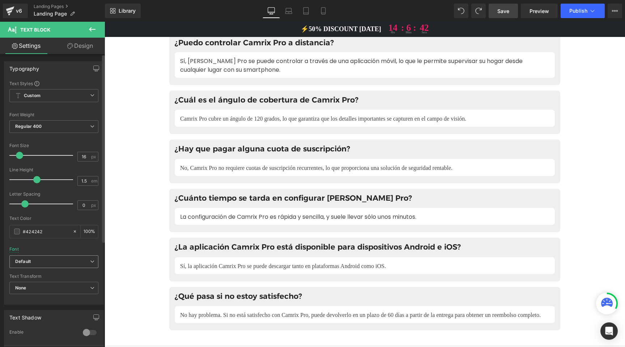
click at [27, 262] on icon "Default" at bounding box center [23, 261] width 16 height 6
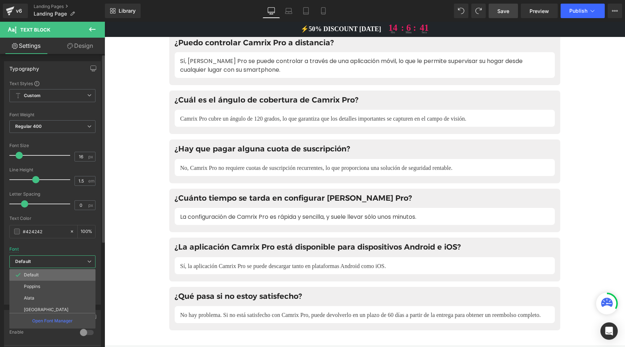
drag, startPoint x: 139, startPoint y: 119, endPoint x: 31, endPoint y: 275, distance: 190.0
click at [31, 275] on p "Default" at bounding box center [31, 274] width 15 height 5
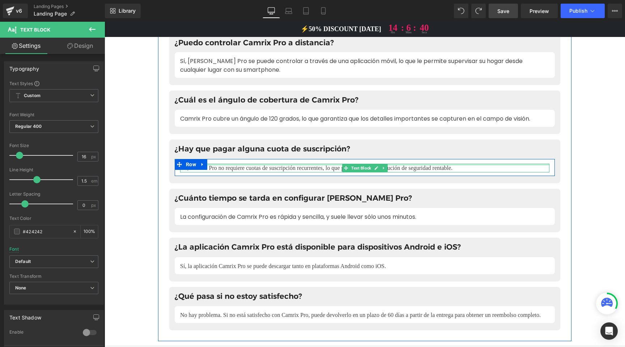
click at [217, 164] on div "No, Camrix Pro no requiere cuotas de suscripción recurrentes, lo que proporcion…" at bounding box center [364, 168] width 369 height 9
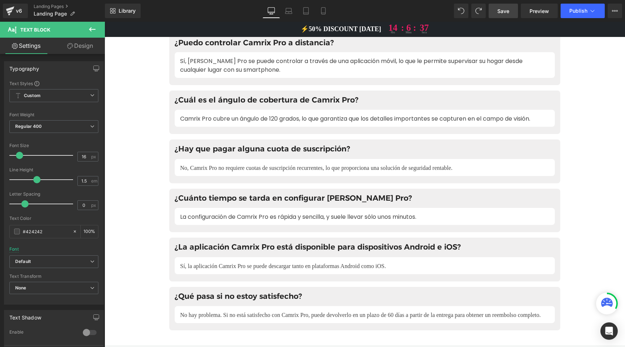
click at [43, 261] on b "Default" at bounding box center [52, 261] width 75 height 6
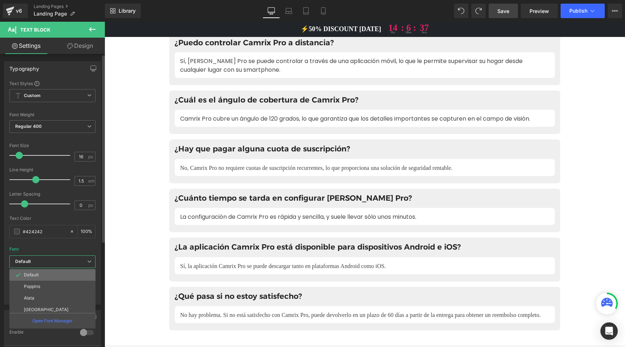
click at [40, 275] on li "Default" at bounding box center [53, 275] width 89 height 12
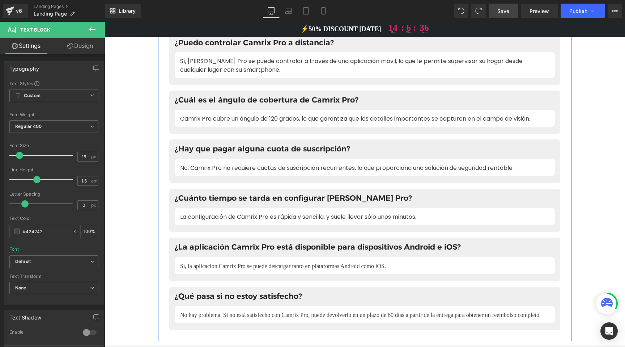
click at [225, 262] on div "Sí, la aplicación Camrix Pro se puede descargar tanto en plataformas Android co…" at bounding box center [364, 266] width 369 height 9
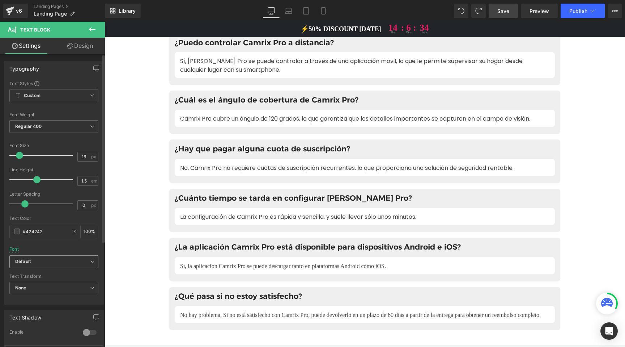
click at [43, 260] on b "Default" at bounding box center [52, 261] width 75 height 6
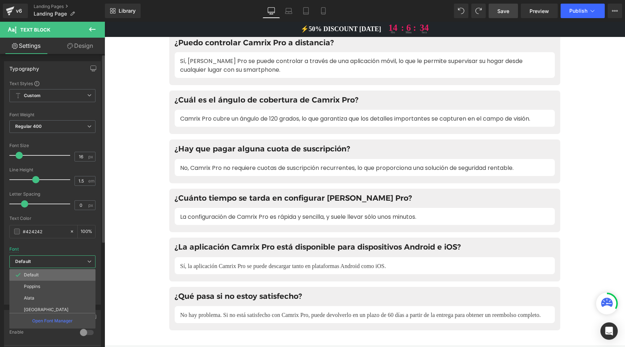
drag, startPoint x: 40, startPoint y: 275, endPoint x: 90, endPoint y: 207, distance: 84.6
click at [40, 275] on li "Default" at bounding box center [53, 275] width 89 height 12
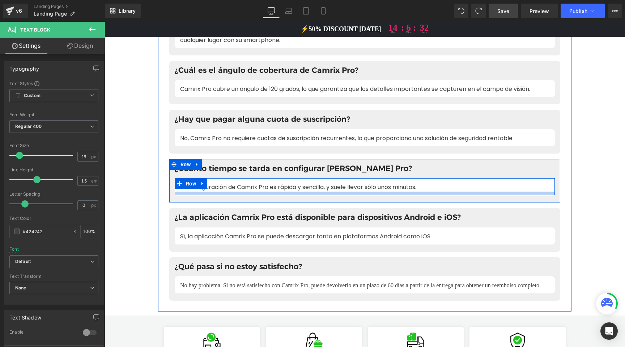
scroll to position [3862, 0]
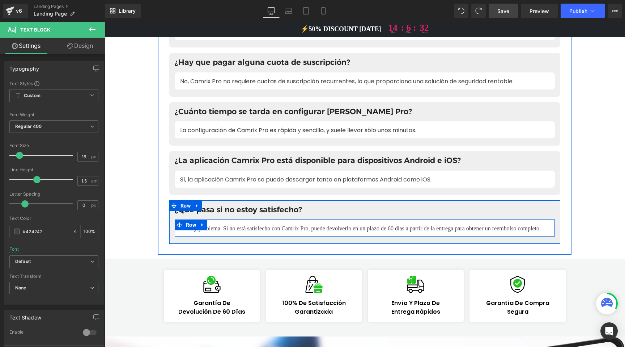
click at [105, 22] on div at bounding box center [105, 22] width 0 height 0
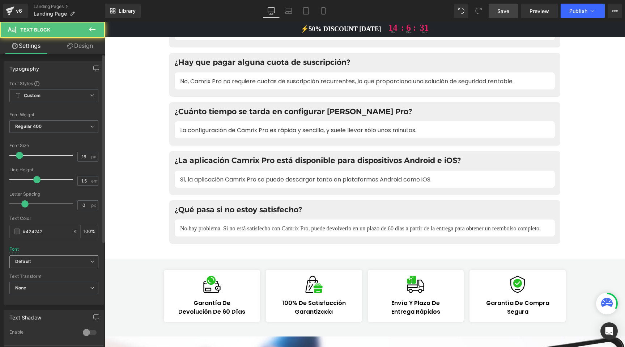
click at [46, 259] on b "Default" at bounding box center [52, 261] width 75 height 6
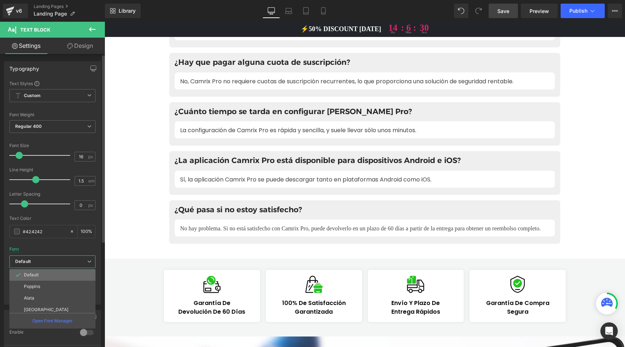
click at [44, 274] on li "Default" at bounding box center [53, 275] width 89 height 12
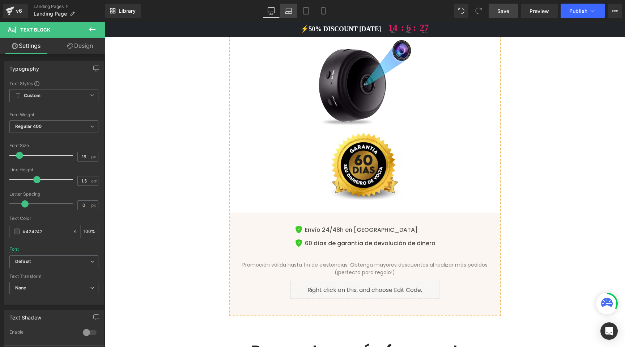
click at [289, 14] on icon at bounding box center [288, 10] width 7 height 7
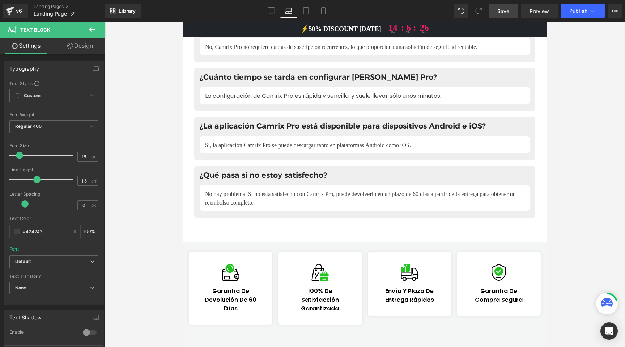
scroll to position [4459, 0]
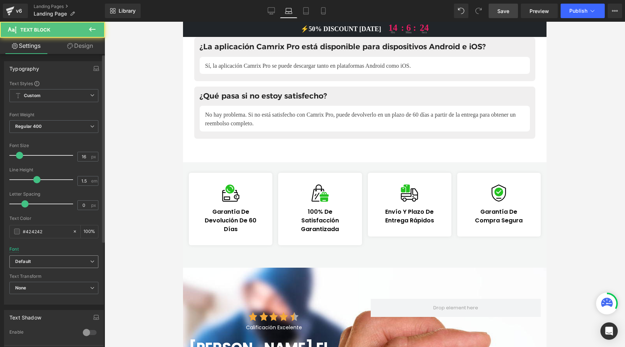
click at [36, 266] on span "Default" at bounding box center [53, 261] width 89 height 13
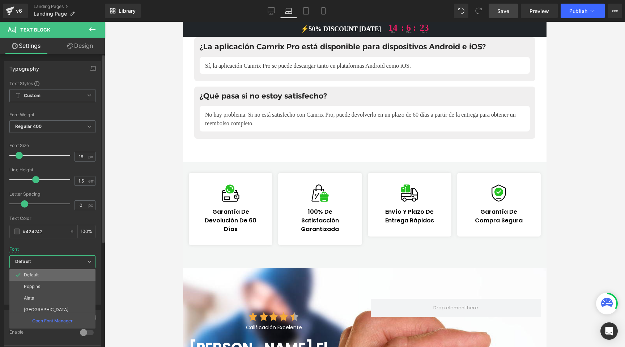
click at [33, 278] on li "Default" at bounding box center [53, 275] width 89 height 12
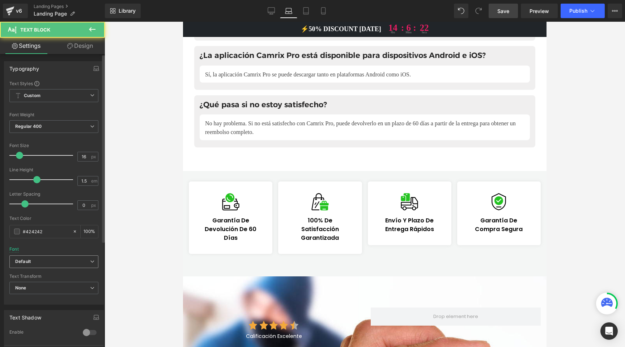
click at [36, 259] on b "Default" at bounding box center [52, 261] width 75 height 6
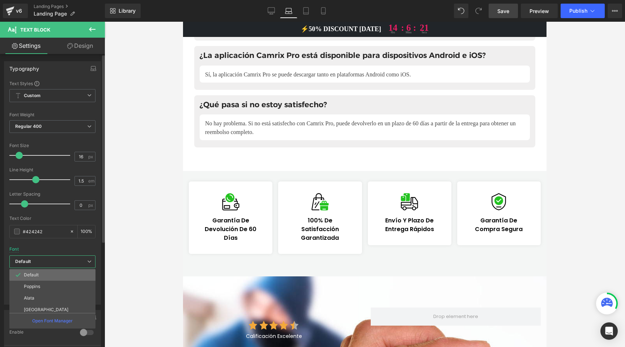
click at [38, 272] on p "Default" at bounding box center [31, 274] width 15 height 5
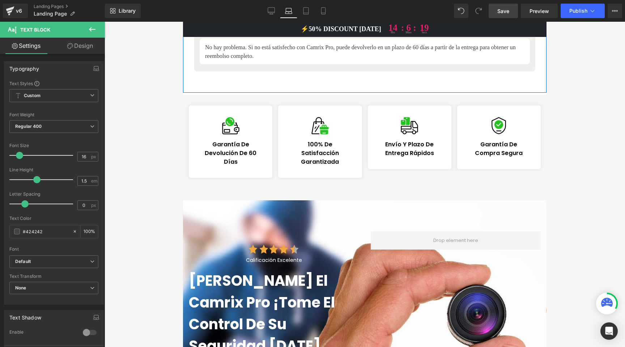
scroll to position [4546, 0]
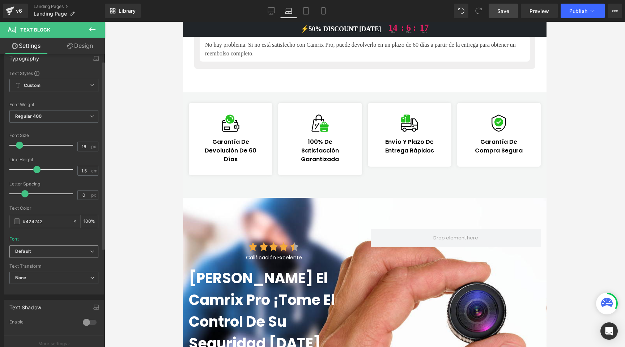
scroll to position [11, 0]
click at [50, 247] on b "Default" at bounding box center [52, 250] width 75 height 6
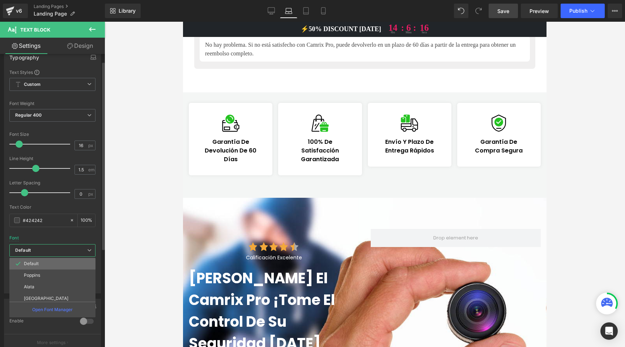
click at [43, 261] on li "Default" at bounding box center [53, 264] width 89 height 12
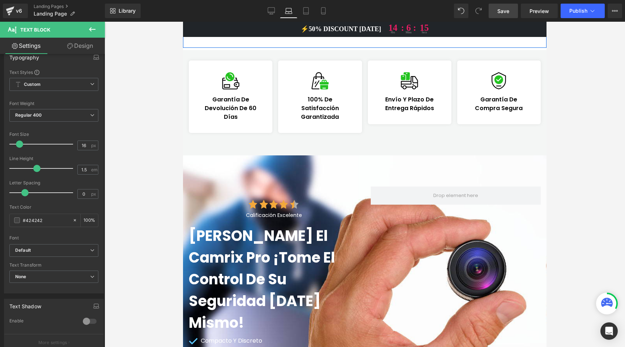
scroll to position [4589, 0]
click at [229, 15] on div "No hay problema. Si no está satisfecho con Camrix Pro, puede devolverlo en un p…" at bounding box center [364, 6] width 319 height 17
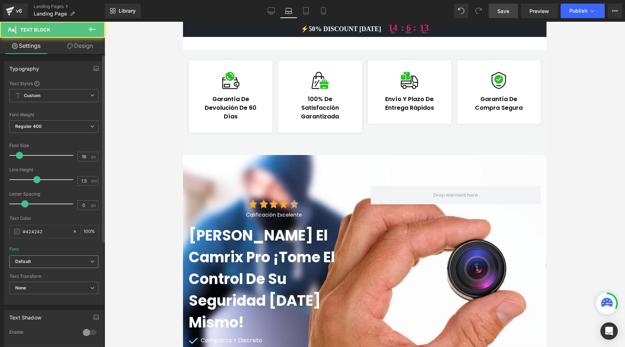
click at [33, 260] on b "Default" at bounding box center [52, 261] width 75 height 6
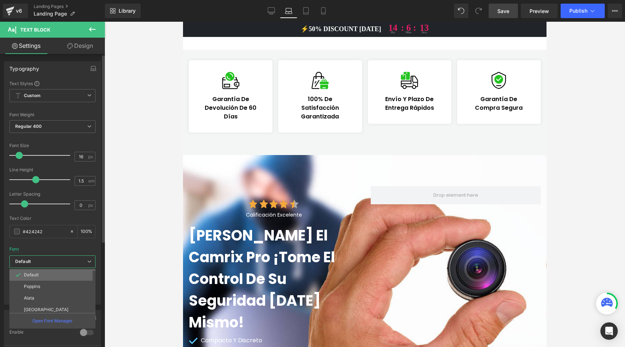
click at [35, 270] on li "Default" at bounding box center [53, 275] width 89 height 12
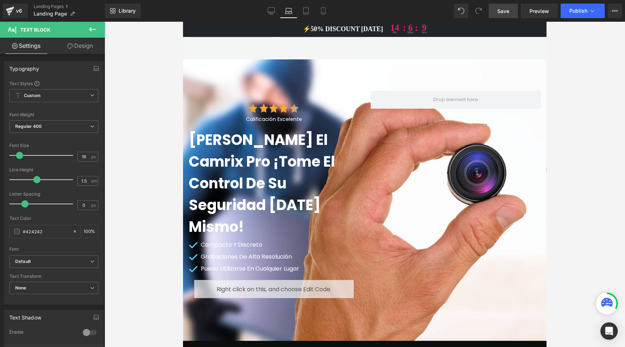
scroll to position [4762, 0]
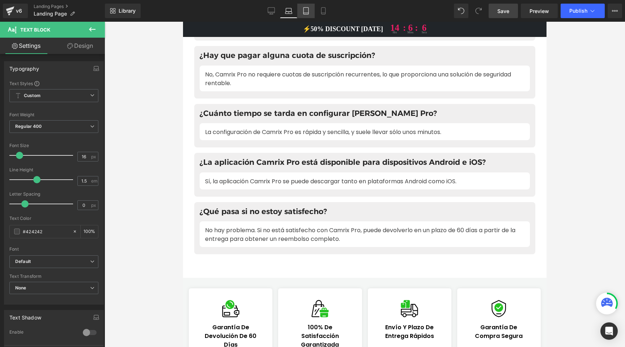
click at [307, 12] on icon at bounding box center [305, 10] width 7 height 7
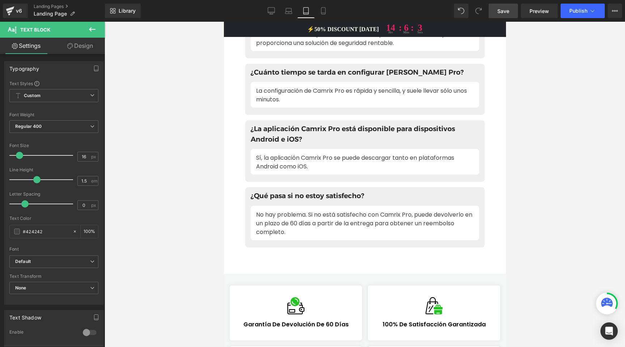
scroll to position [4970, 0]
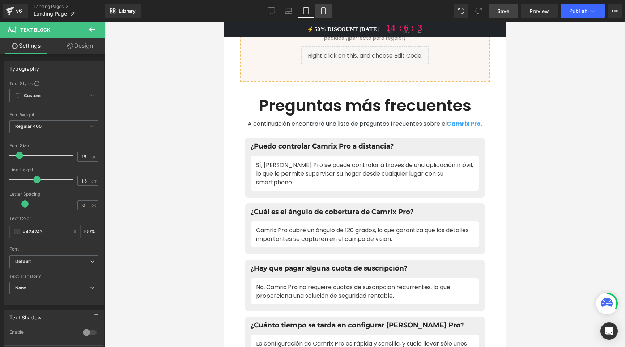
click at [331, 8] on link "Mobile" at bounding box center [323, 11] width 17 height 14
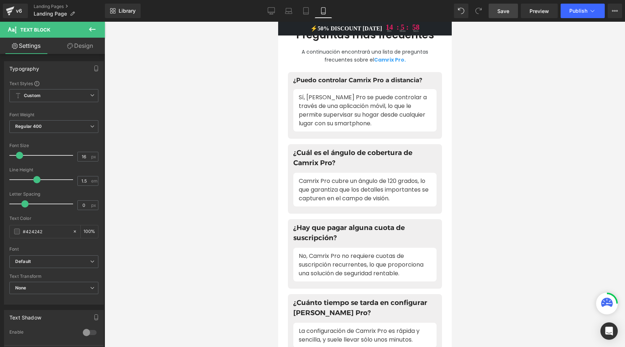
scroll to position [7144, 0]
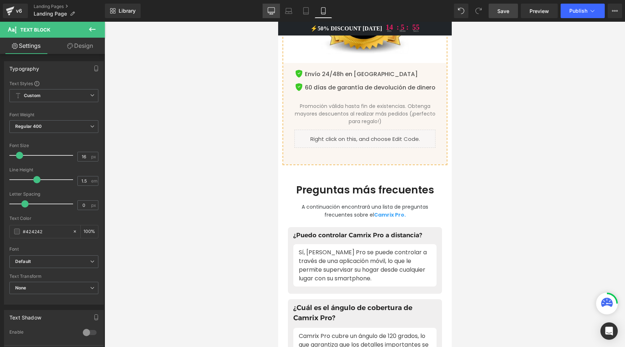
click at [276, 12] on link "Desktop" at bounding box center [271, 11] width 17 height 14
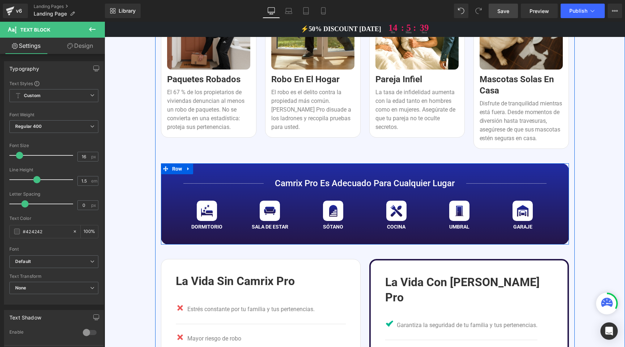
scroll to position [685, 0]
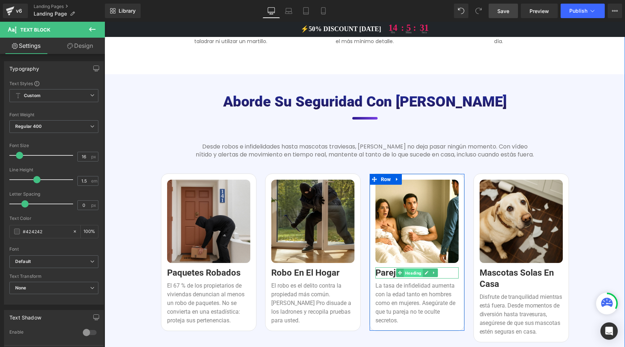
click at [405, 272] on span "Heading" at bounding box center [413, 272] width 19 height 9
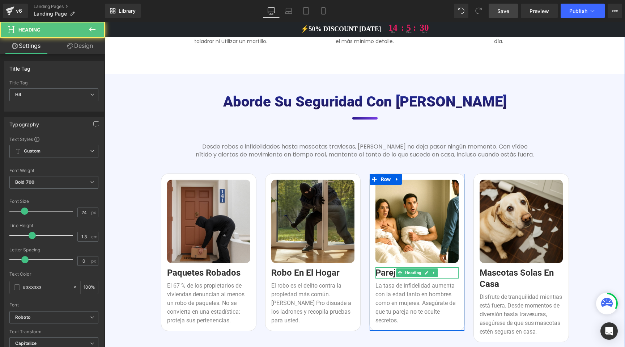
click at [382, 272] on h4 "Pareja infiel" at bounding box center [417, 272] width 83 height 11
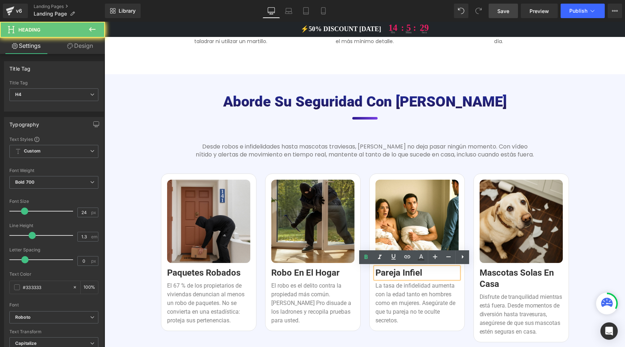
click at [382, 272] on h4 "Pareja infiel" at bounding box center [417, 272] width 83 height 11
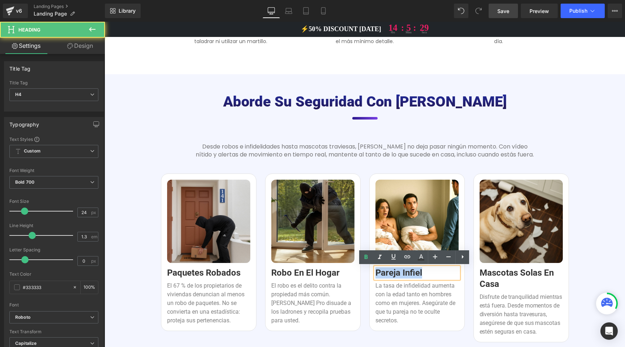
click at [382, 272] on h4 "Pareja infiel" at bounding box center [417, 272] width 83 height 11
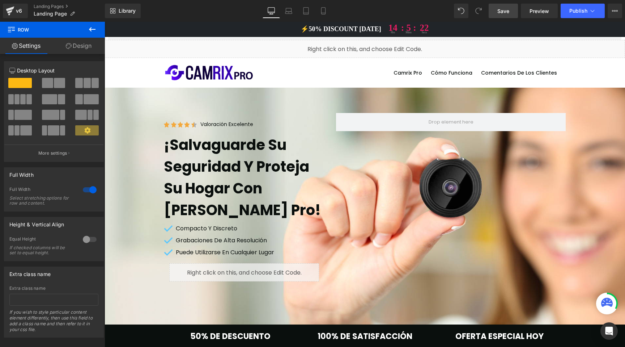
scroll to position [0, 0]
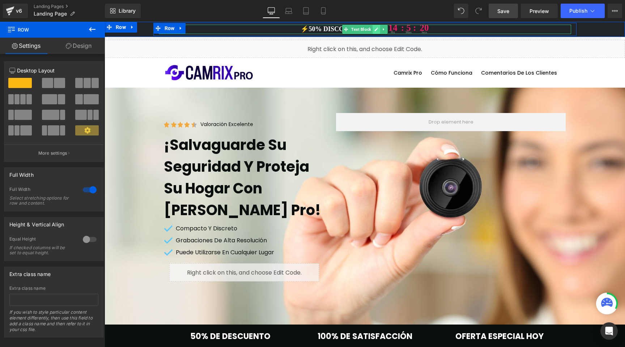
click at [374, 30] on icon at bounding box center [376, 29] width 4 height 4
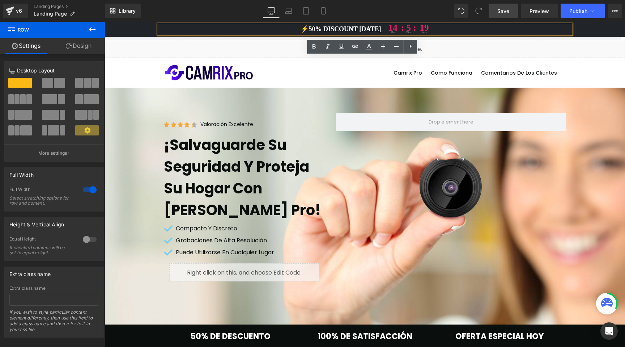
click at [351, 29] on p "⚡️50% DISCOUNT TODAY 14 hrs : 5 : mins 19 secs" at bounding box center [365, 29] width 412 height 9
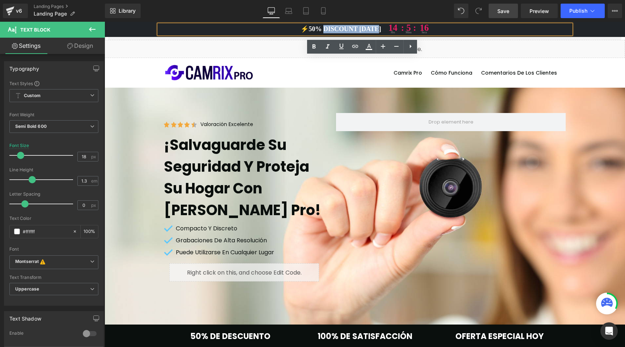
drag, startPoint x: 367, startPoint y: 29, endPoint x: 321, endPoint y: 30, distance: 45.6
click at [321, 30] on p "⚡️50% DISCOUNT TODAY 14 hrs : 5 : mins 16 secs" at bounding box center [365, 29] width 412 height 9
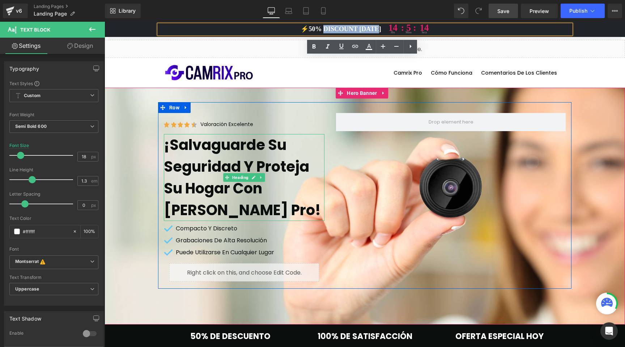
drag, startPoint x: 224, startPoint y: 161, endPoint x: 223, endPoint y: 169, distance: 8.7
click at [224, 161] on h1 "¡Salvaguarde su seguridad y proteja su hogar con Camrix Pro!" at bounding box center [244, 177] width 161 height 87
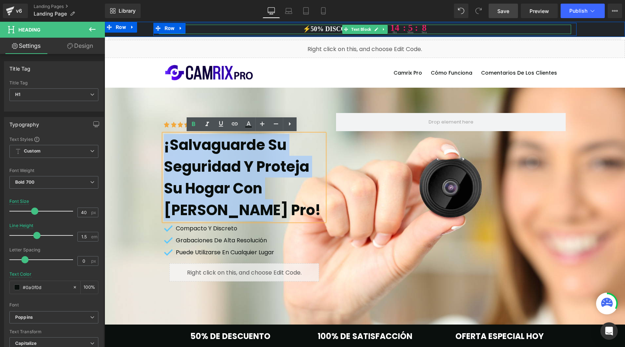
click at [334, 27] on p "⚡️50% DISCOUNT TODAY 14 hrs : 5 : mins 8 secs" at bounding box center [365, 29] width 412 height 9
click at [336, 29] on p "⚡️50% DISCOUNT TODAY 14 hrs : 5 : mins 8 secs" at bounding box center [365, 29] width 412 height 9
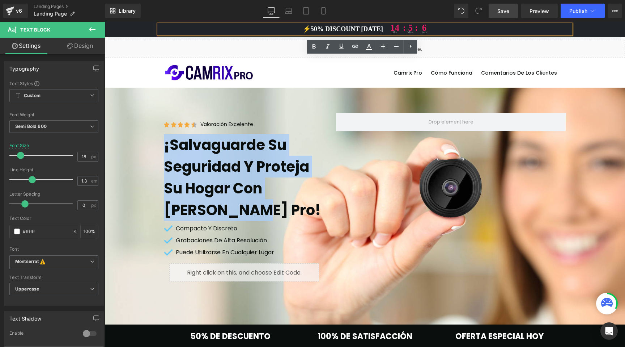
drag, startPoint x: 337, startPoint y: 29, endPoint x: 345, endPoint y: 27, distance: 7.9
click at [337, 29] on p "⚡️50% DISCOUNT TODAY 14 hrs : 5 : mins 6 secs" at bounding box center [365, 29] width 412 height 9
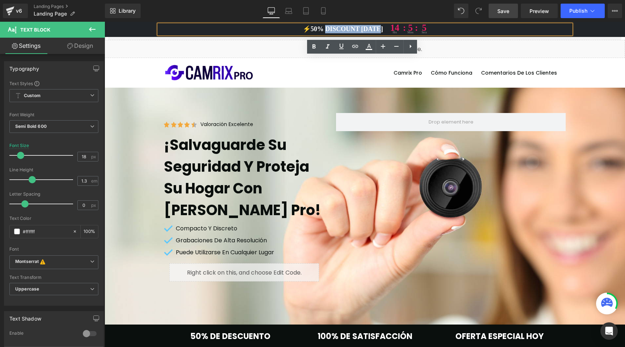
drag, startPoint x: 380, startPoint y: 27, endPoint x: 322, endPoint y: 32, distance: 58.8
click at [322, 32] on p "⚡️50% DISCOUNT TODAY 14 hrs : 5 : mins 5 secs" at bounding box center [365, 29] width 412 height 9
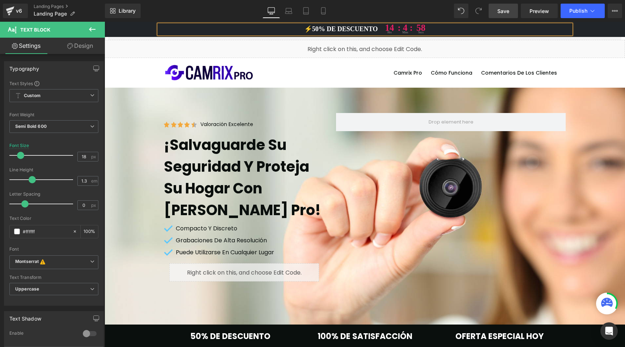
click at [348, 30] on p "⚡️50% DE DESCUENTO 14 hrs : 4 : mins 58 secs" at bounding box center [365, 29] width 412 height 9
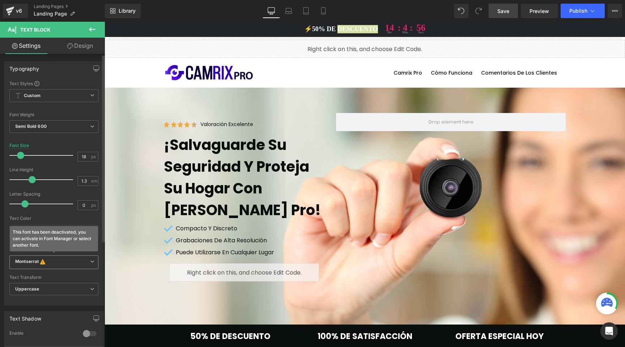
click at [54, 262] on b "Montserrat This font has been deactivated, you can activate in Font Manager or …" at bounding box center [52, 261] width 75 height 7
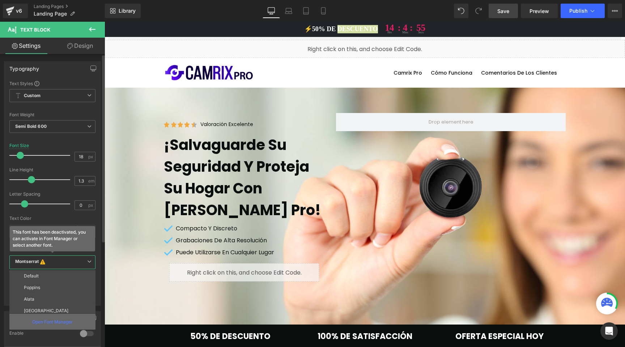
click at [49, 319] on p "Open Font Manager" at bounding box center [52, 321] width 41 height 7
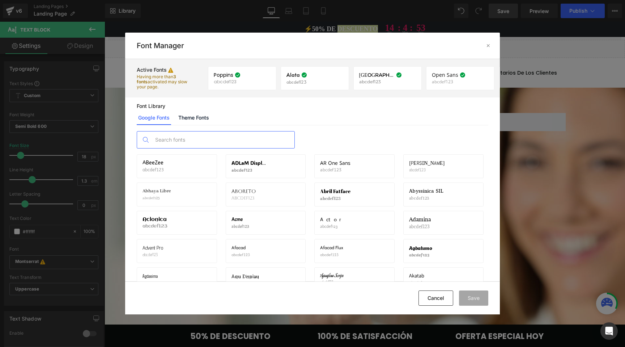
click at [179, 137] on input "text" at bounding box center [223, 139] width 143 height 17
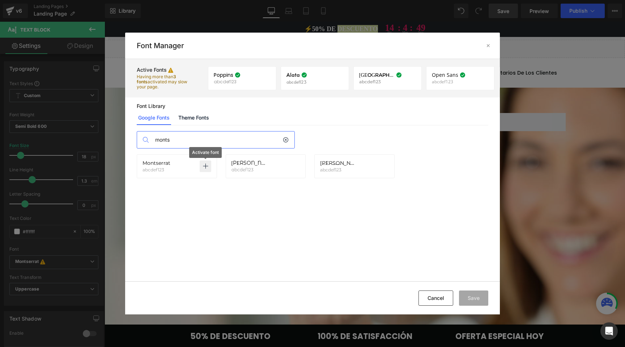
type input "monts"
click at [203, 169] on p at bounding box center [206, 166] width 12 height 12
click at [473, 297] on button "Save" at bounding box center [473, 297] width 29 height 15
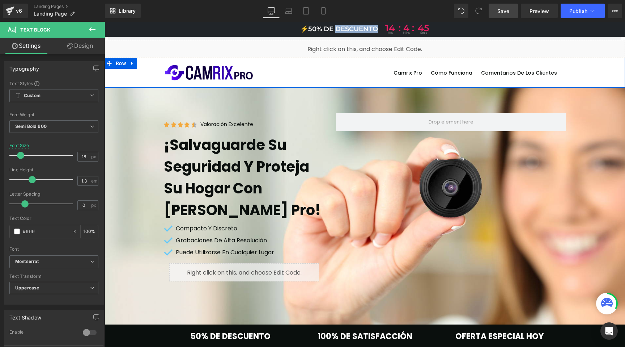
click at [137, 79] on div "Image Button Camrix Pro Cómo funciona Comentarios de los clientes Text Block Row" at bounding box center [365, 73] width 521 height 30
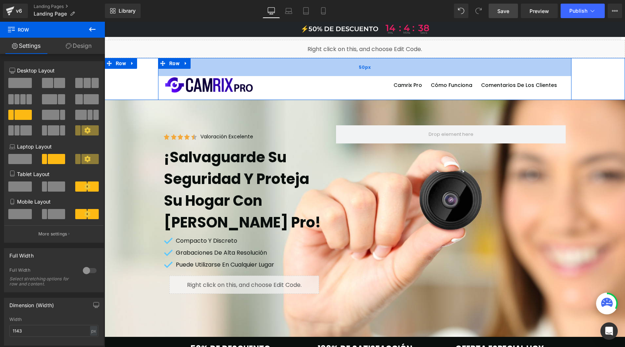
drag, startPoint x: 233, startPoint y: 59, endPoint x: 233, endPoint y: 71, distance: 12.3
click at [233, 71] on div "50px" at bounding box center [365, 67] width 414 height 18
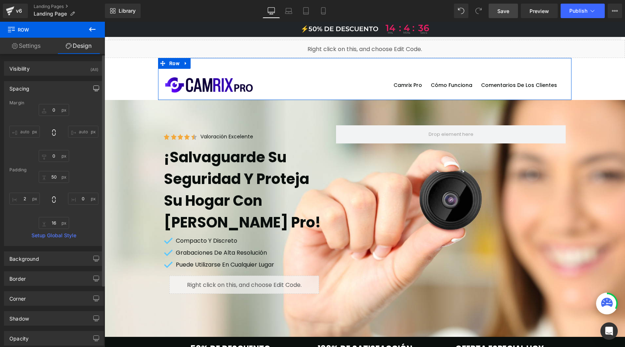
click at [94, 89] on icon "button" at bounding box center [96, 89] width 5 height 0
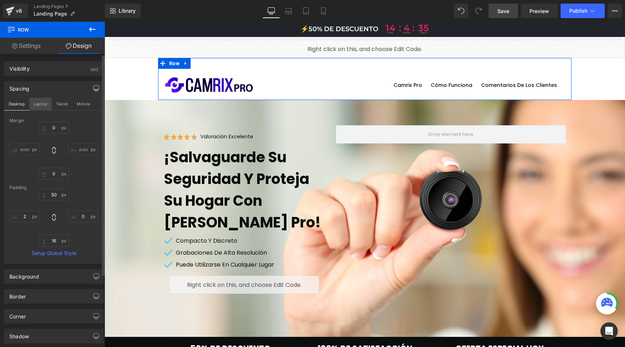
click at [38, 105] on button "Laptop" at bounding box center [40, 104] width 22 height 12
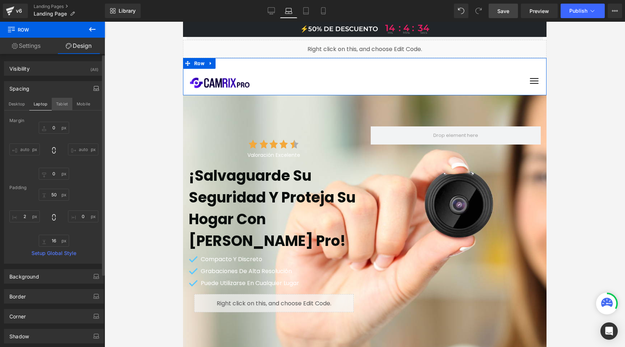
click at [65, 103] on button "Tablet" at bounding box center [62, 104] width 21 height 12
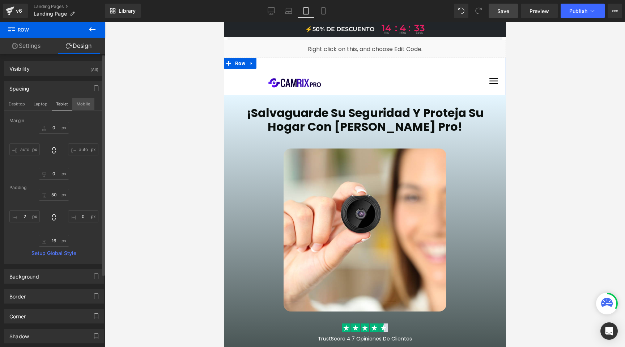
click at [86, 102] on button "Mobile" at bounding box center [83, 104] width 22 height 12
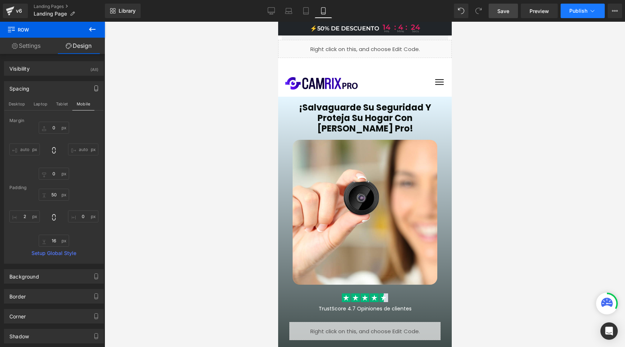
click at [580, 10] on span "Publish" at bounding box center [579, 11] width 18 height 6
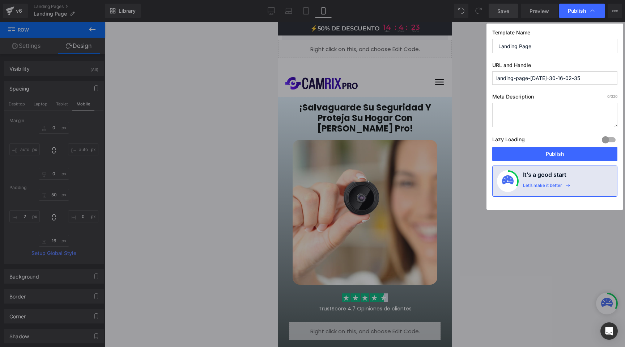
click at [524, 79] on input "landing-page-jul-30-16-02-35" at bounding box center [554, 77] width 125 height 13
click at [526, 155] on button "Publish" at bounding box center [554, 154] width 125 height 14
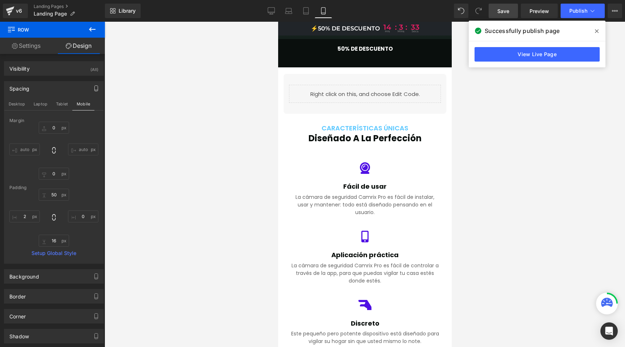
scroll to position [385, 0]
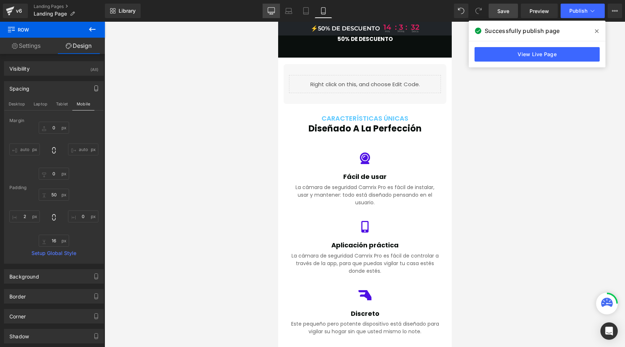
click at [274, 9] on icon at bounding box center [271, 10] width 7 height 7
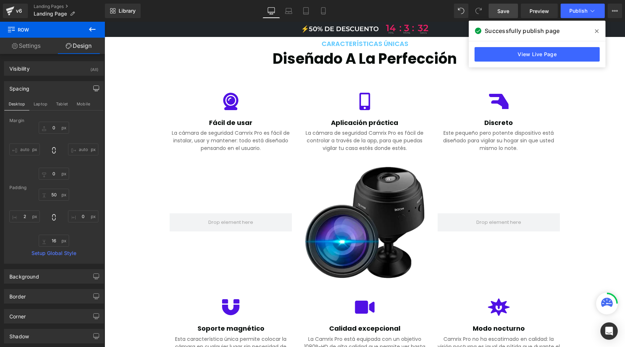
scroll to position [0, 0]
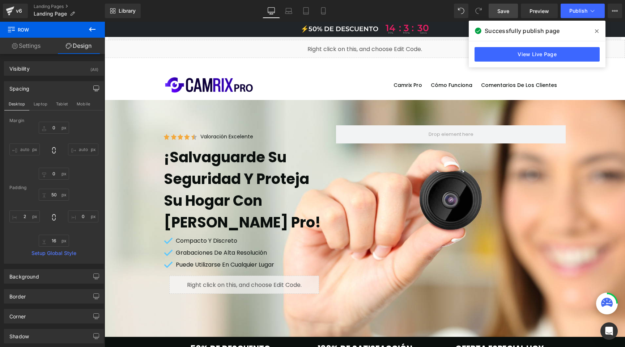
click at [596, 30] on icon at bounding box center [597, 31] width 4 height 4
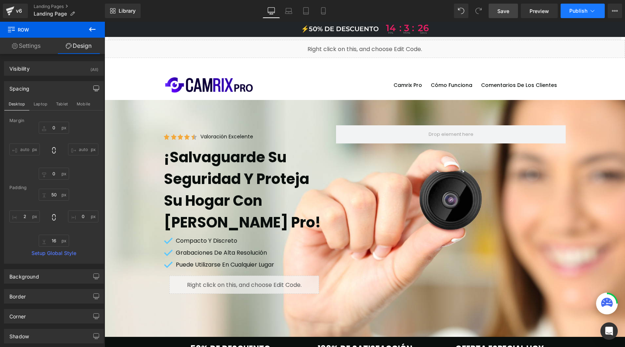
click at [579, 10] on span "Publish" at bounding box center [579, 11] width 18 height 6
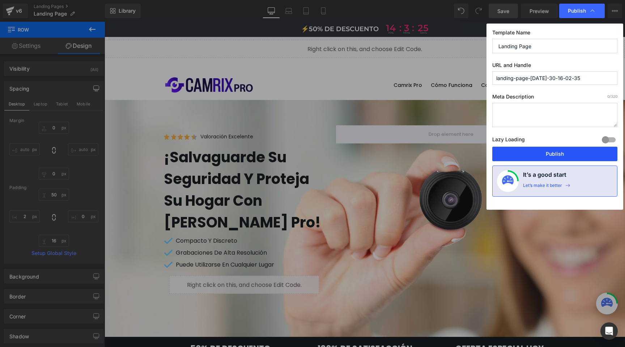
click at [546, 151] on button "Publish" at bounding box center [554, 154] width 125 height 14
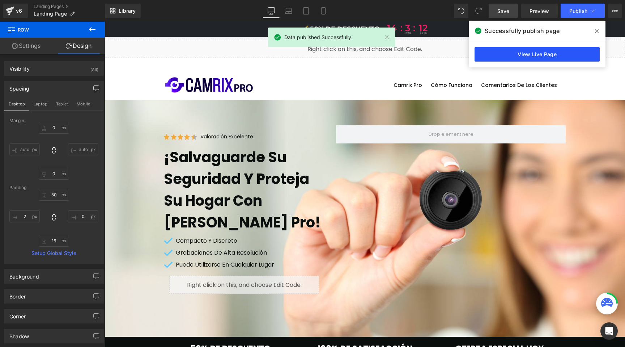
click at [522, 56] on link "View Live Page" at bounding box center [537, 54] width 125 height 14
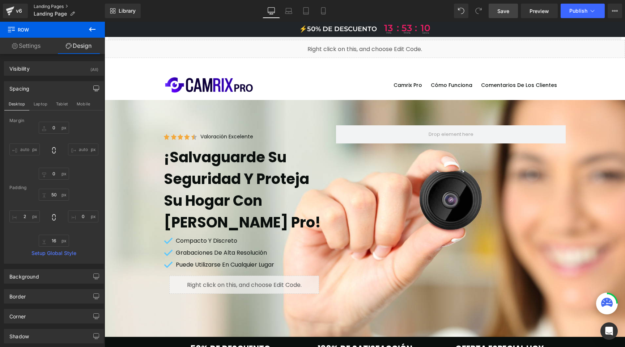
click at [42, 5] on link "Landing Pages" at bounding box center [69, 7] width 71 height 6
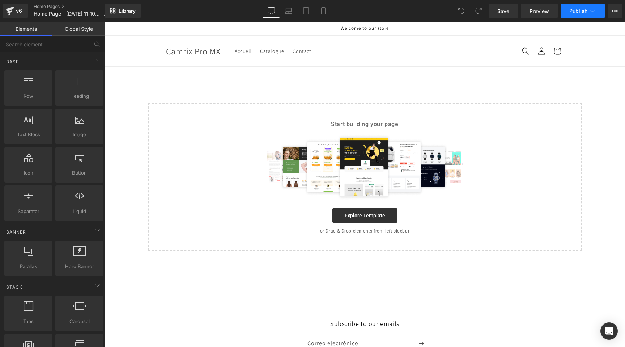
click at [593, 8] on icon at bounding box center [592, 10] width 7 height 7
click at [611, 12] on button "View Live Page View with current Template Save Template to Library Schedule Pub…" at bounding box center [615, 11] width 14 height 14
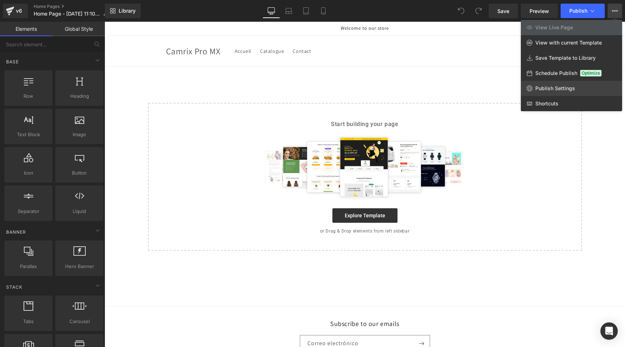
click at [543, 84] on link "Publish Settings" at bounding box center [571, 88] width 101 height 15
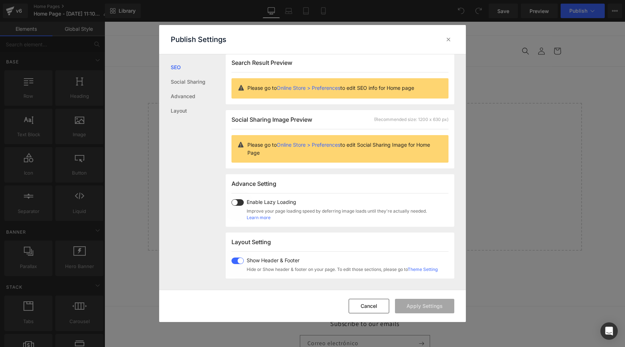
scroll to position [54, 0]
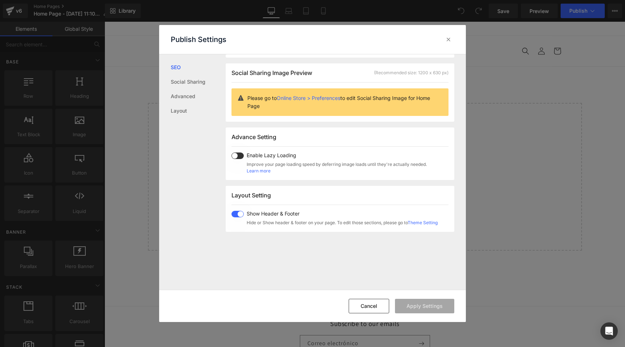
click at [234, 213] on span at bounding box center [238, 214] width 12 height 7
click at [427, 311] on button "Apply Settings" at bounding box center [424, 306] width 59 height 14
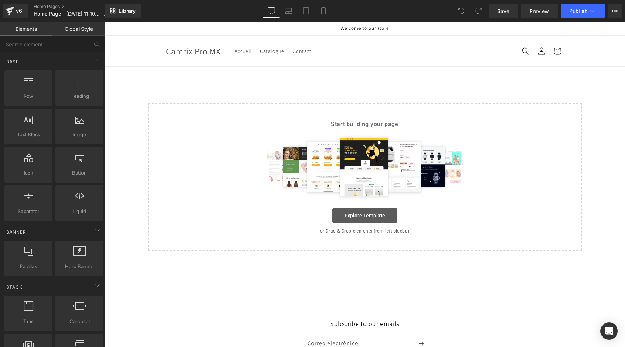
click at [373, 213] on link "Explore Template" at bounding box center [365, 215] width 65 height 14
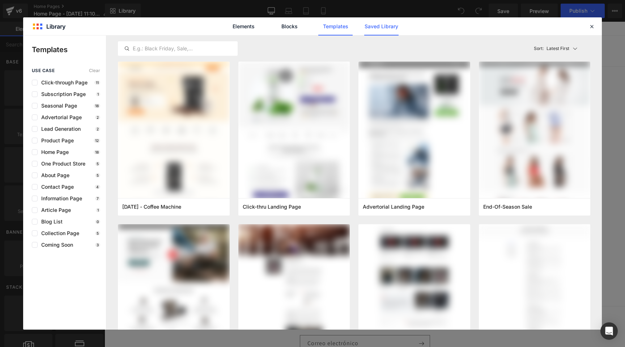
click at [380, 29] on link "Saved Library" at bounding box center [381, 26] width 34 height 18
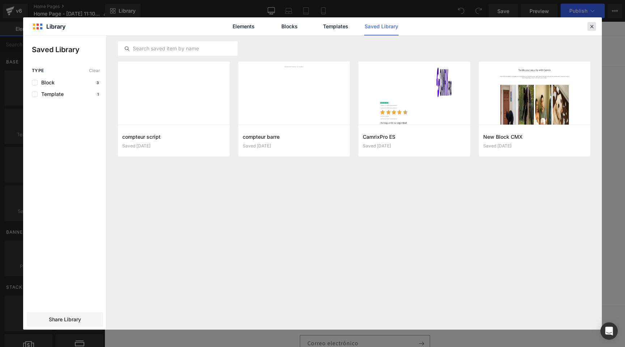
click at [591, 29] on icon at bounding box center [592, 26] width 7 height 7
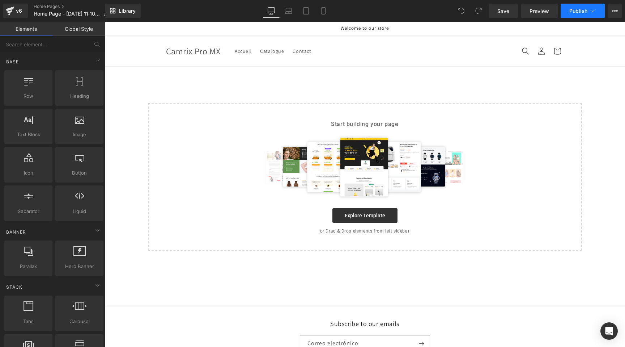
click at [588, 14] on button "Publish" at bounding box center [583, 11] width 44 height 14
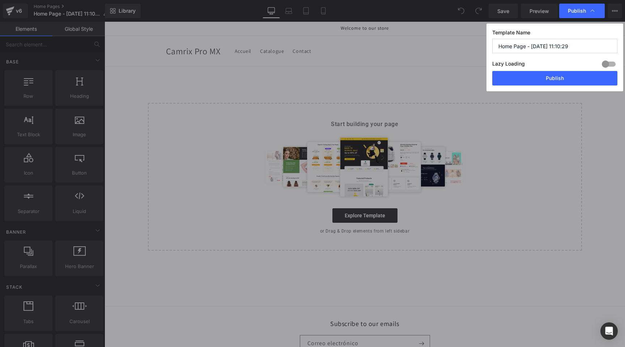
drag, startPoint x: 579, startPoint y: 47, endPoint x: 533, endPoint y: 46, distance: 46.3
click at [533, 46] on input "Home Page - [DATE] 11:10:29" at bounding box center [554, 46] width 125 height 14
type input "Home Page"
click at [557, 82] on button "Publish" at bounding box center [554, 78] width 125 height 14
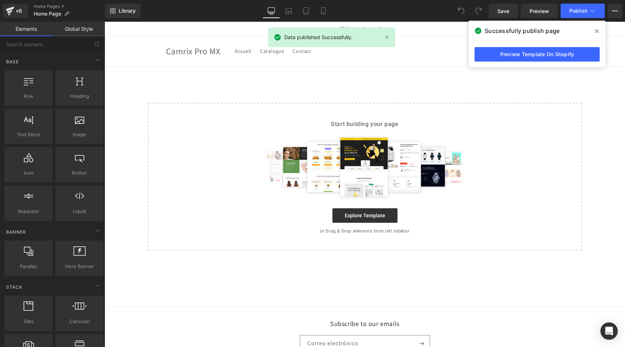
click at [598, 30] on icon at bounding box center [597, 31] width 4 height 4
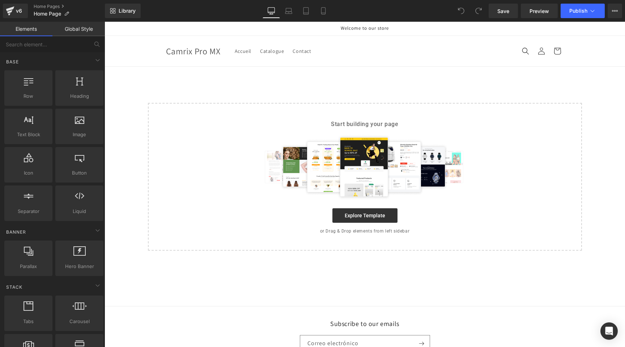
drag, startPoint x: 186, startPoint y: 7, endPoint x: 162, endPoint y: 8, distance: 24.3
click at [186, 7] on div "Library Desktop Desktop Laptop Tablet Mobile Save Preview Publish Scheduled Vie…" at bounding box center [365, 11] width 520 height 14
click at [44, 8] on link "Home Pages" at bounding box center [69, 7] width 71 height 6
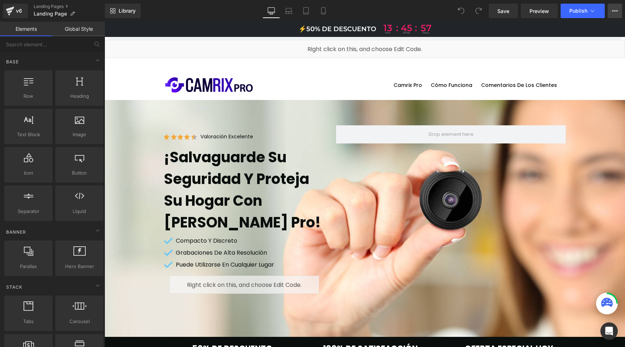
click at [616, 12] on icon at bounding box center [615, 11] width 6 height 6
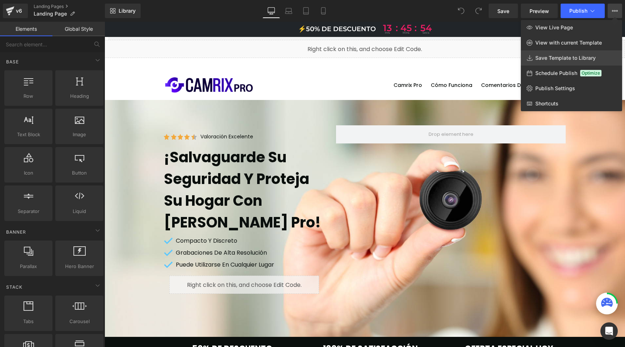
click at [550, 56] on span "Save Template to Library" at bounding box center [566, 58] width 60 height 7
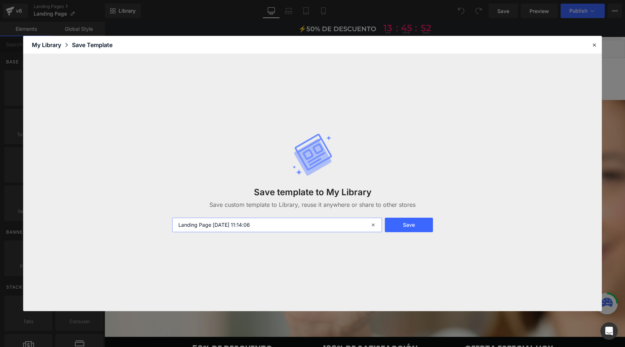
click at [196, 225] on input "Landing Page 2025-09-06 11:14:06" at bounding box center [277, 224] width 210 height 14
type input "Home CMX MX"
click at [422, 228] on button "Save" at bounding box center [409, 224] width 48 height 14
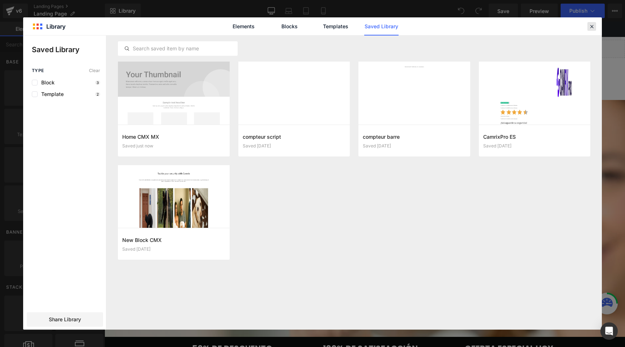
click at [593, 27] on icon at bounding box center [592, 26] width 7 height 7
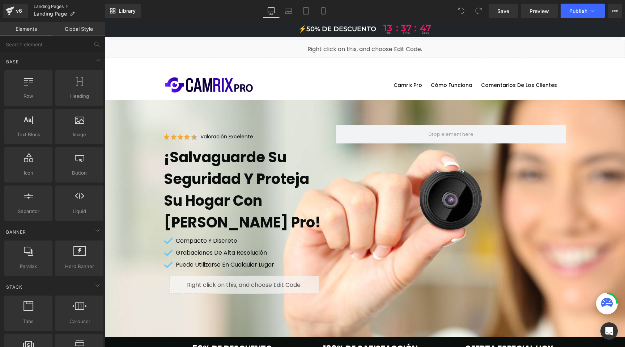
click at [50, 6] on link "Landing Pages" at bounding box center [69, 7] width 71 height 6
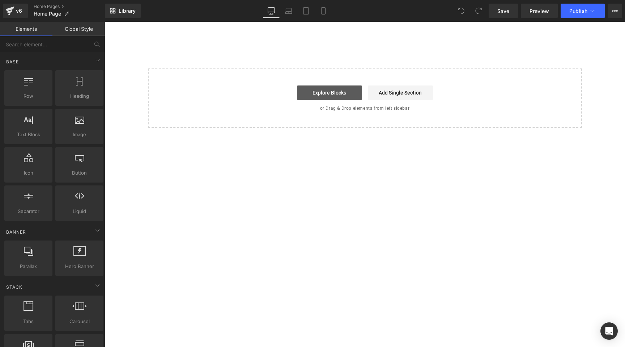
click at [334, 93] on link "Explore Blocks" at bounding box center [329, 92] width 65 height 14
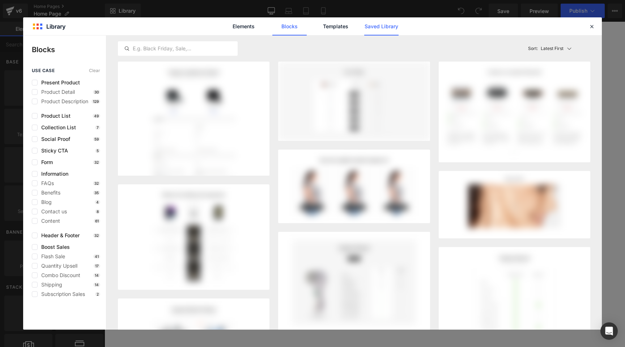
click at [390, 26] on link "Saved Library" at bounding box center [381, 26] width 34 height 18
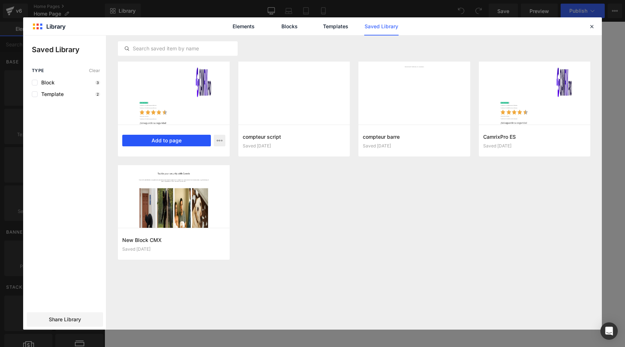
click at [154, 141] on button "Add to page" at bounding box center [166, 141] width 89 height 12
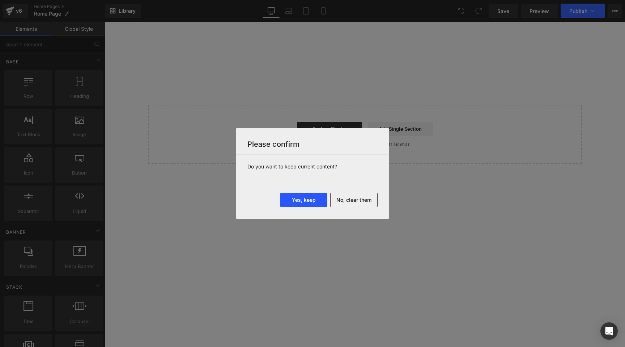
click at [299, 201] on button "Yes, keep" at bounding box center [303, 199] width 47 height 14
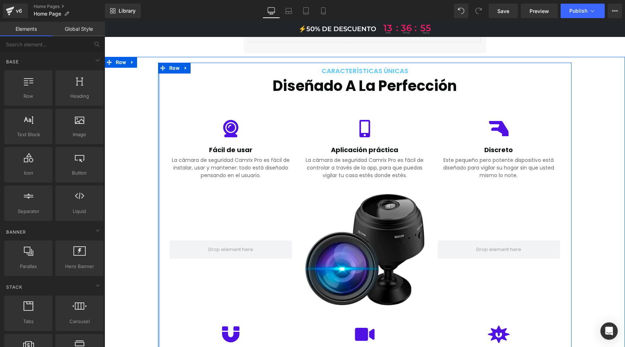
scroll to position [566, 0]
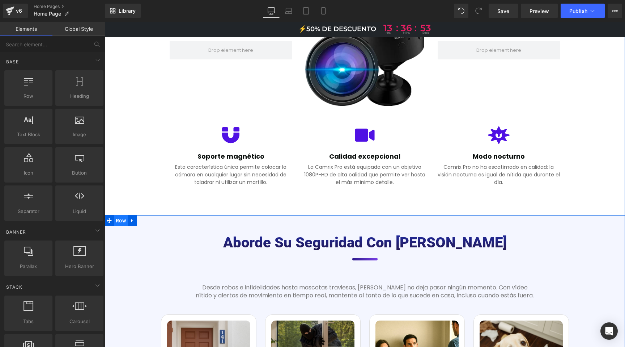
click at [121, 222] on span "Row" at bounding box center [121, 220] width 14 height 11
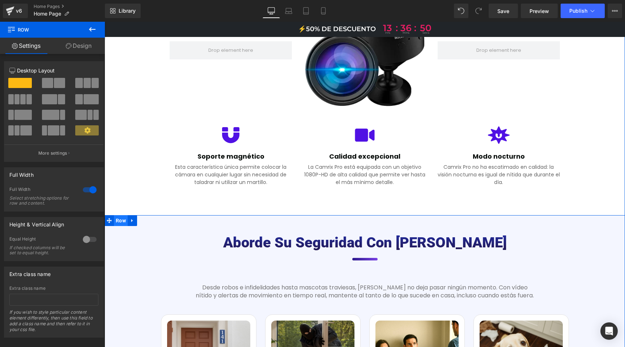
click at [122, 219] on span "Row" at bounding box center [121, 220] width 14 height 11
click at [131, 220] on icon at bounding box center [132, 219] width 5 height 5
click at [131, 222] on icon at bounding box center [132, 220] width 5 height 5
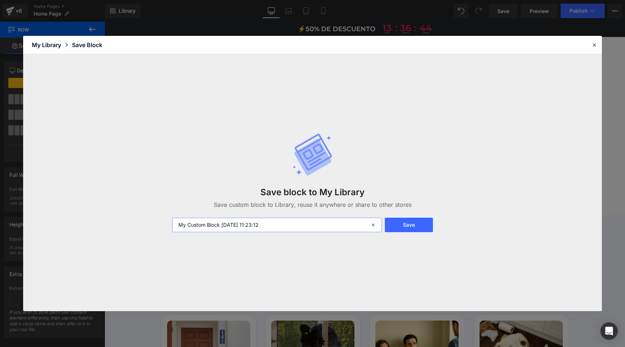
drag, startPoint x: 208, startPoint y: 223, endPoint x: 171, endPoint y: 221, distance: 37.3
click at [171, 221] on div "My Custom Block 2025-09-06 11:23:12" at bounding box center [276, 224] width 217 height 14
drag, startPoint x: 260, startPoint y: 226, endPoint x: 194, endPoint y: 223, distance: 65.6
click at [194, 223] on input "Block 2025-09-06 11:23:12" at bounding box center [277, 224] width 210 height 14
type input "Block CMX new"
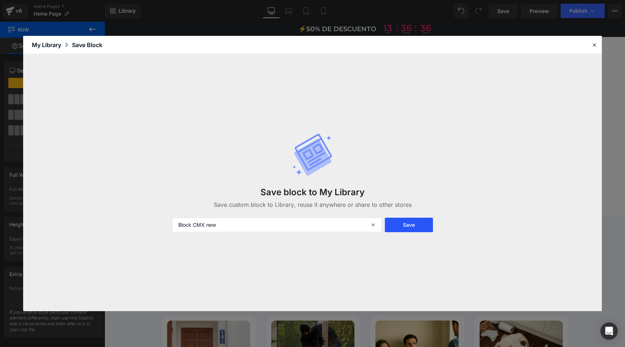
click at [405, 225] on button "Save" at bounding box center [409, 224] width 48 height 14
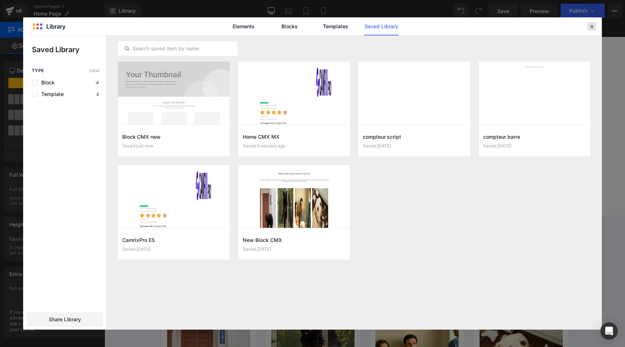
click at [590, 23] on icon at bounding box center [592, 26] width 7 height 7
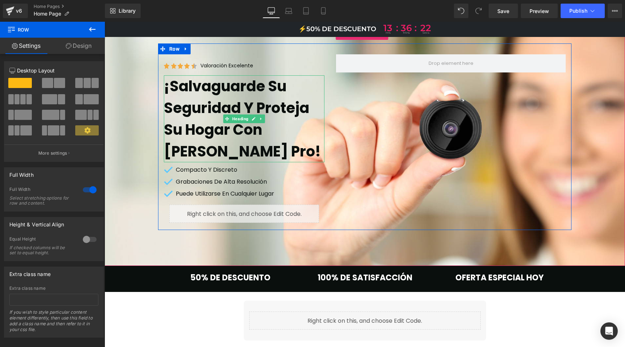
scroll to position [0, 0]
